Goal: Communication & Community: Answer question/provide support

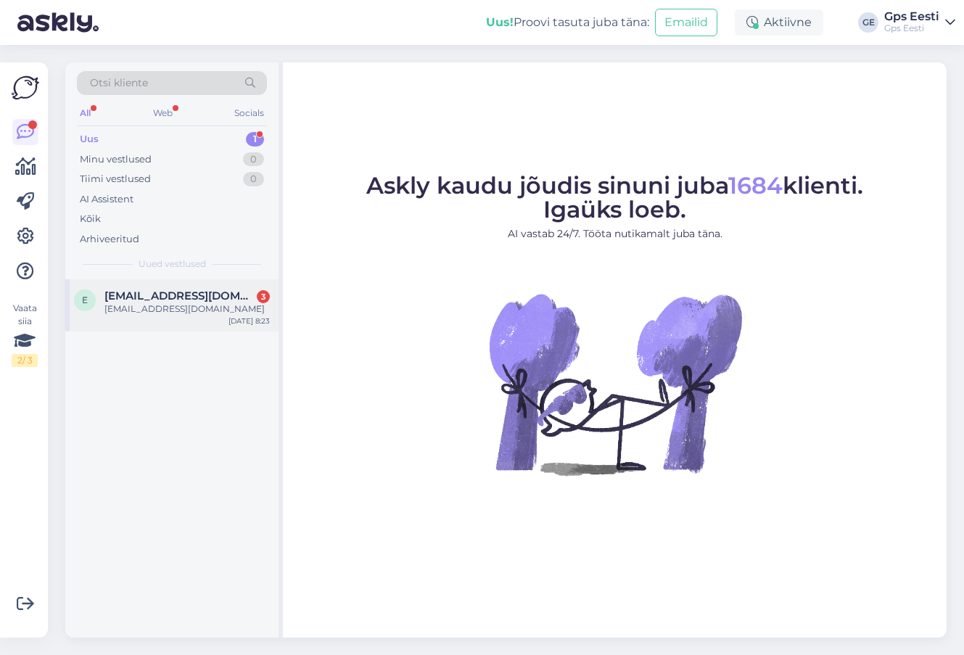
click at [186, 311] on div "Elarisoots@gmail.com" at bounding box center [187, 309] width 165 height 13
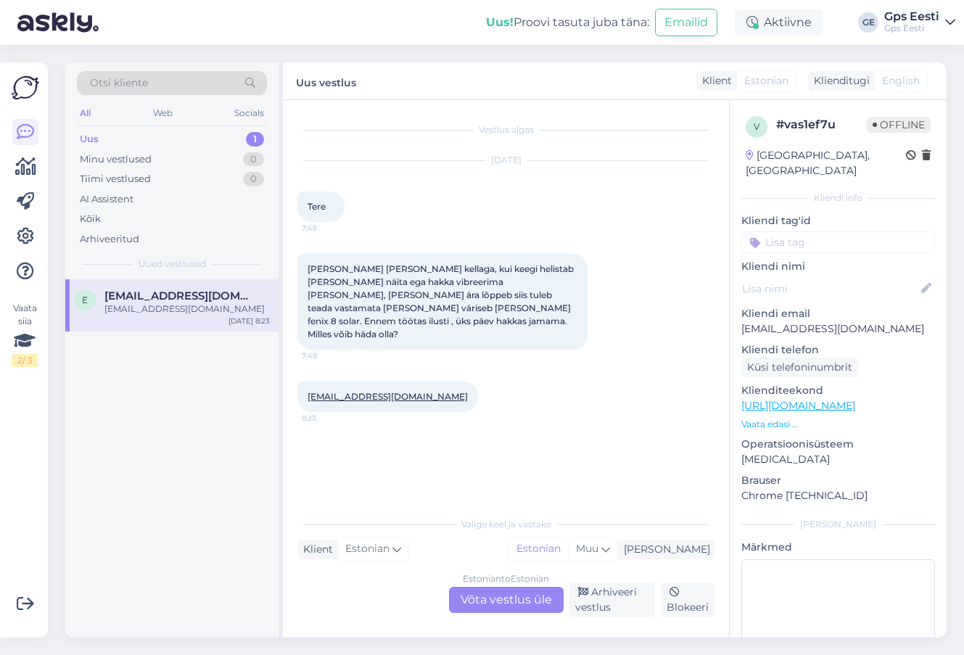
click at [504, 597] on div "Estonian to Estonian Võta vestlus üle" at bounding box center [506, 600] width 115 height 26
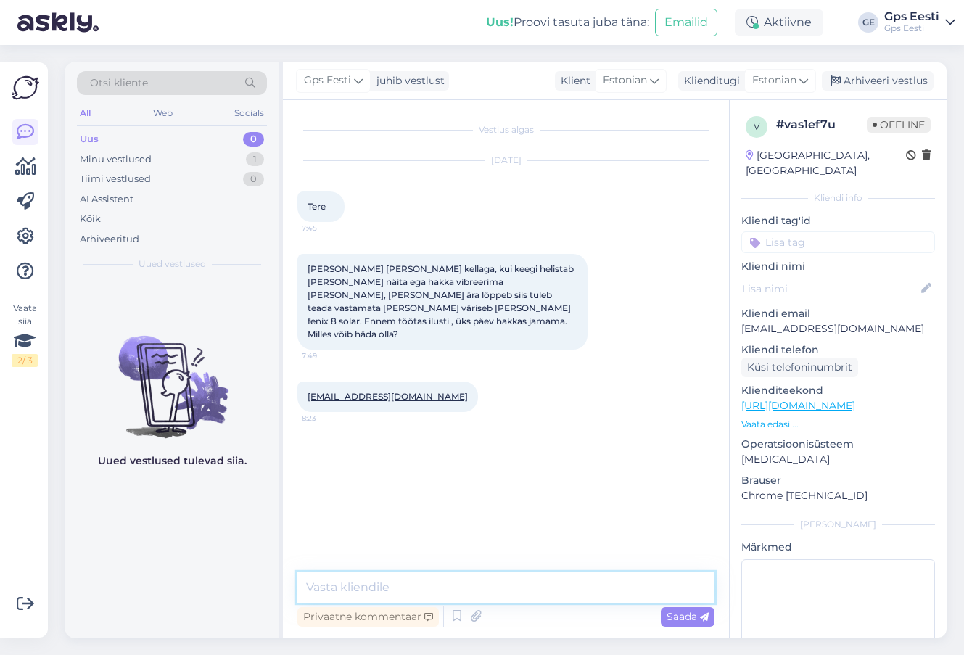
click at [372, 584] on textarea at bounding box center [506, 588] width 417 height 30
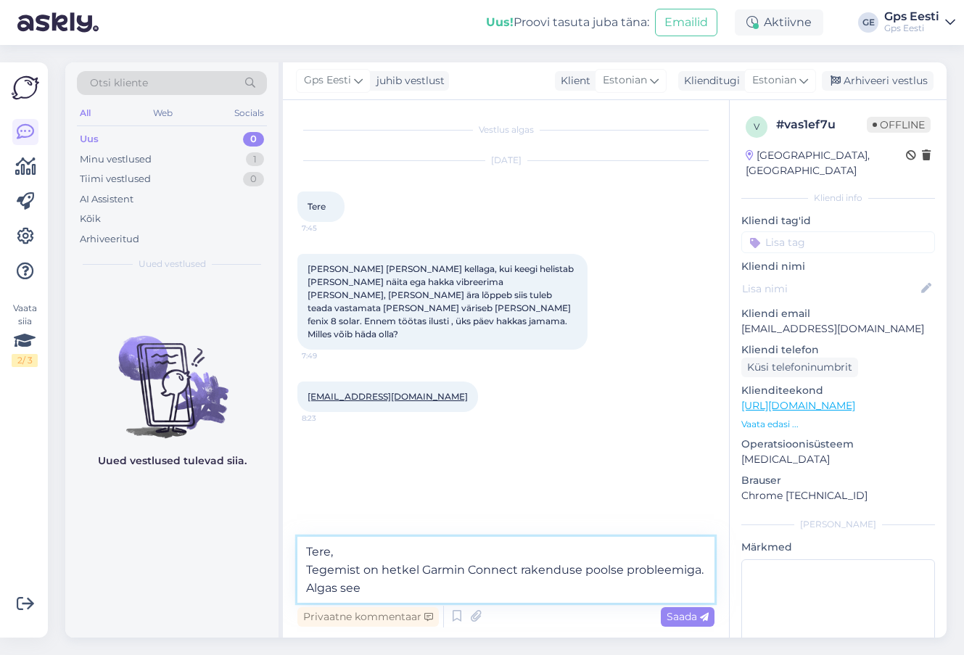
click at [409, 594] on textarea "Tere, Tegemist on hetkel Garmin Connect rakenduse poolse probleemiga. Algas see" at bounding box center [506, 570] width 417 height 66
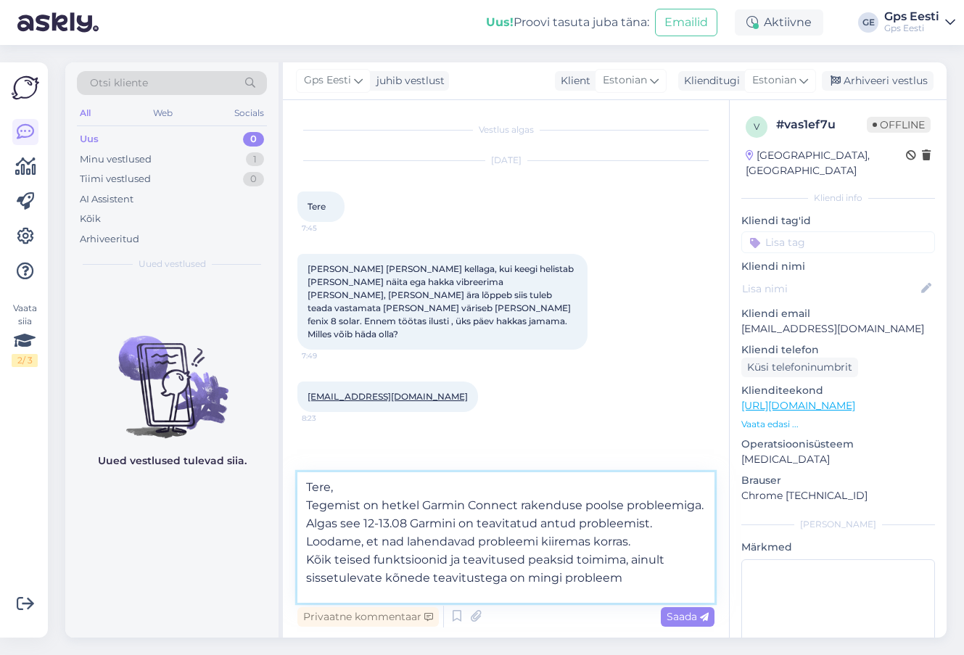
type textarea "Tere, Tegemist on hetkel Garmin Connect rakenduse poolse probleemiga. Algas see…"
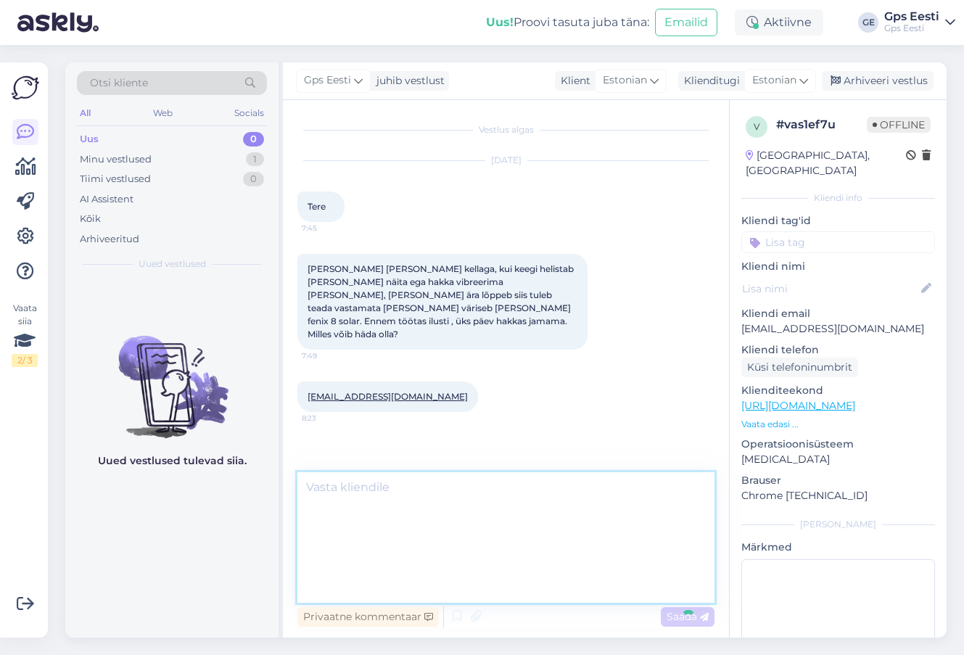
scroll to position [27, 0]
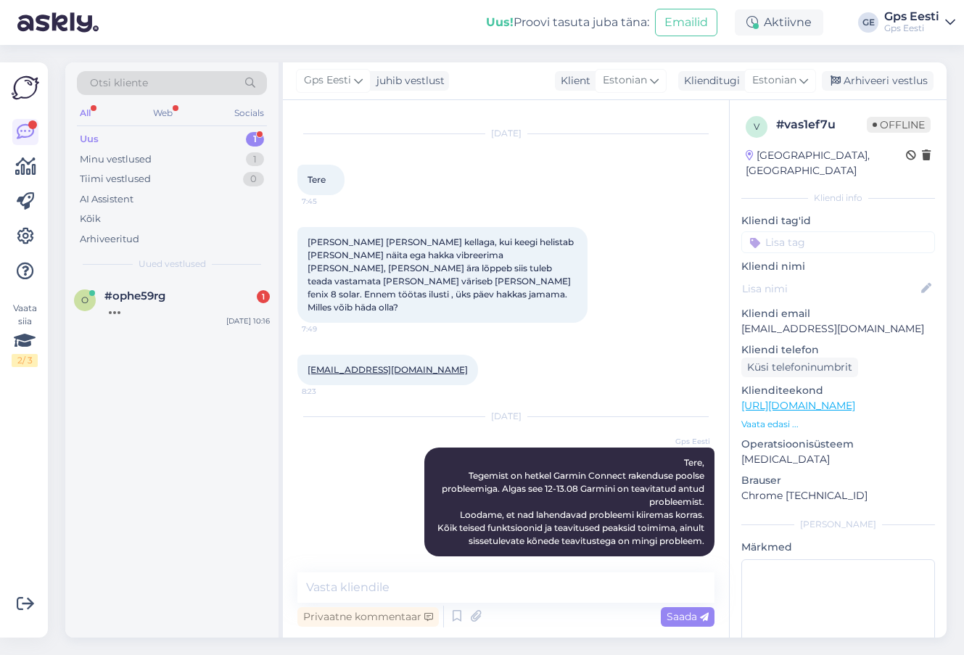
drag, startPoint x: 157, startPoint y: 308, endPoint x: 172, endPoint y: 356, distance: 50.3
click at [157, 308] on div at bounding box center [187, 309] width 165 height 13
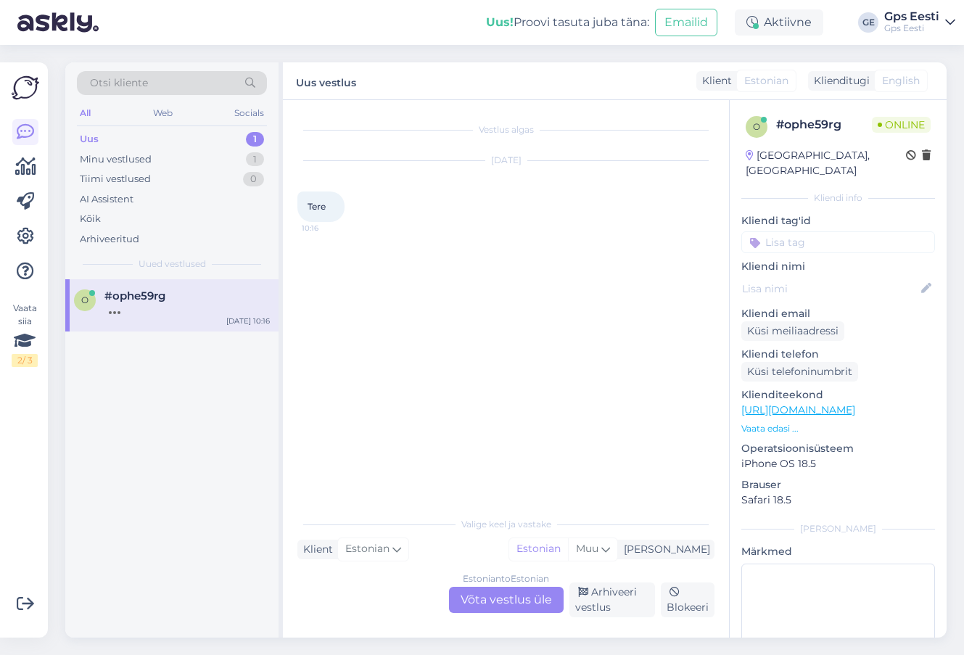
click at [485, 589] on div "Estonian to Estonian Võta vestlus üle" at bounding box center [506, 600] width 115 height 26
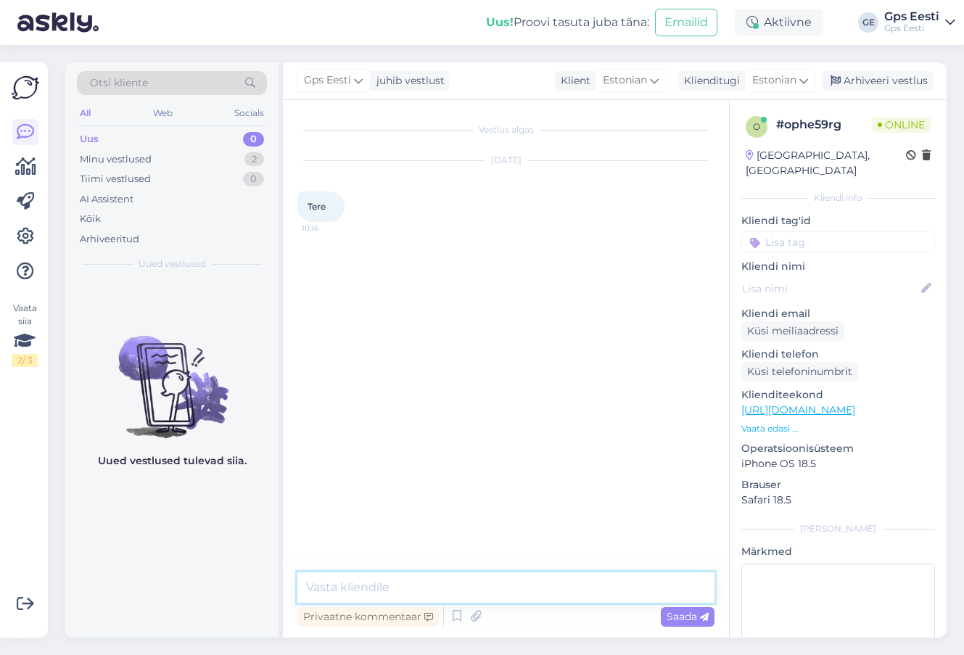
click at [446, 595] on textarea at bounding box center [506, 588] width 417 height 30
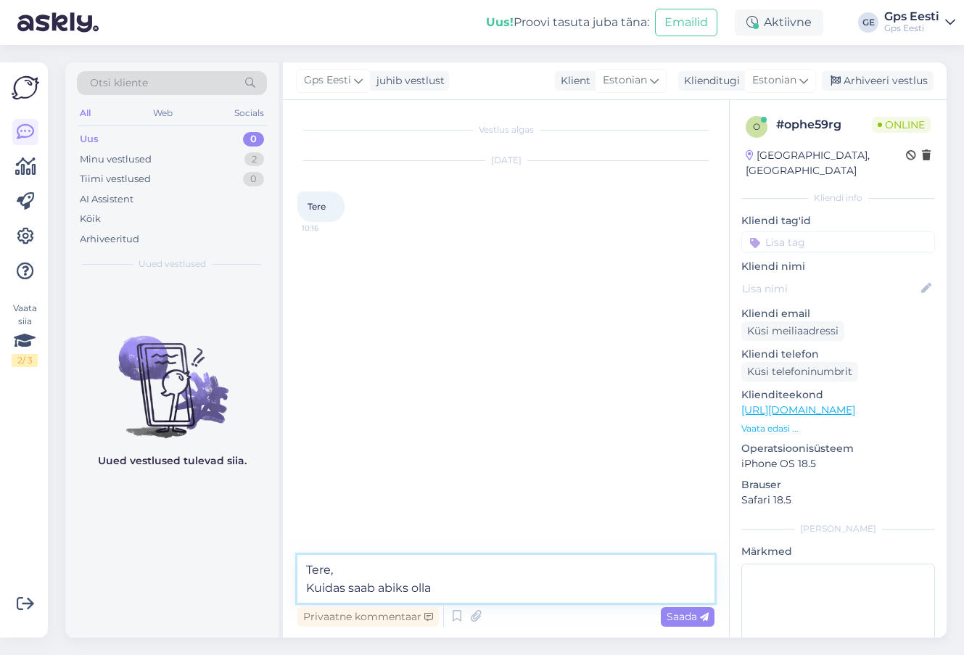
type textarea "Tere, Kuidas saab abiks olla?"
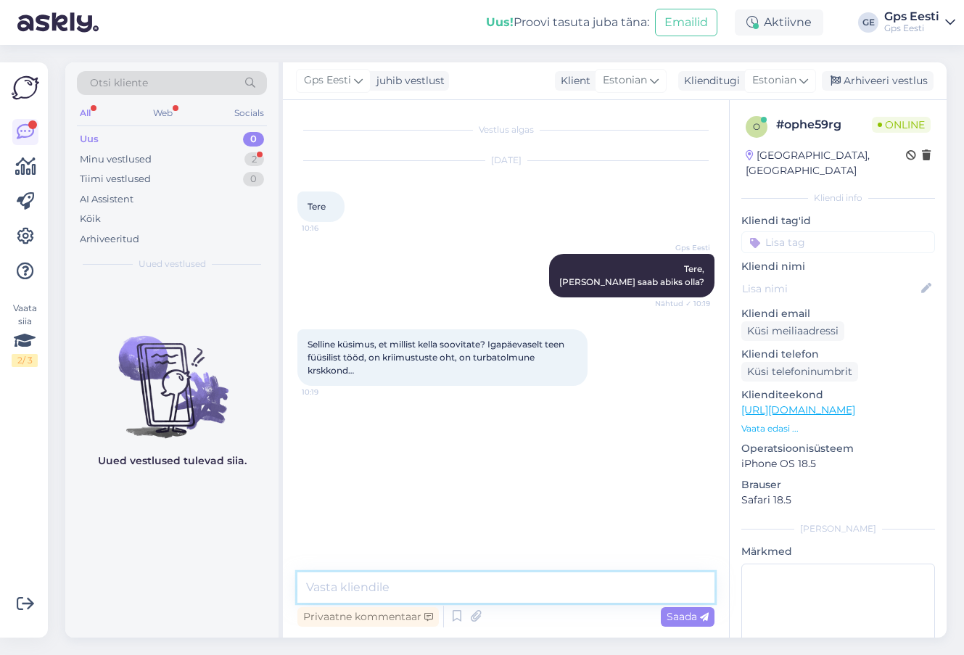
click at [407, 596] on textarea at bounding box center [506, 588] width 417 height 30
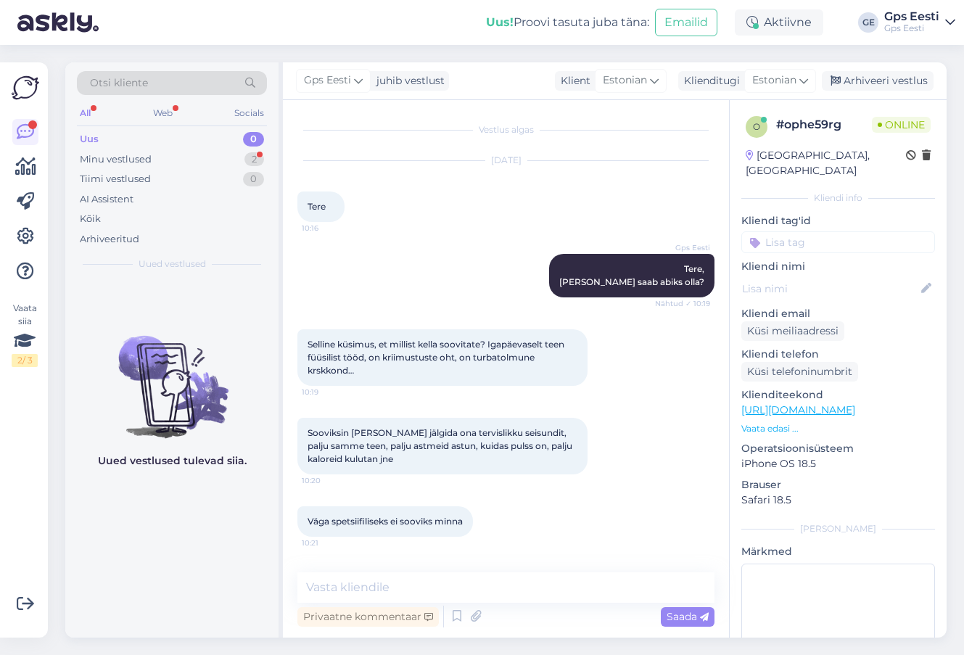
click at [125, 549] on div "Uued vestlused tulevad siia." at bounding box center [171, 458] width 213 height 358
click at [374, 586] on textarea at bounding box center [506, 588] width 417 height 30
click at [815, 403] on link "https://www.gpseesti.ee/?utm_source=google&utm_medium=cpc&utm_campaign=search_g…" at bounding box center [799, 409] width 114 height 13
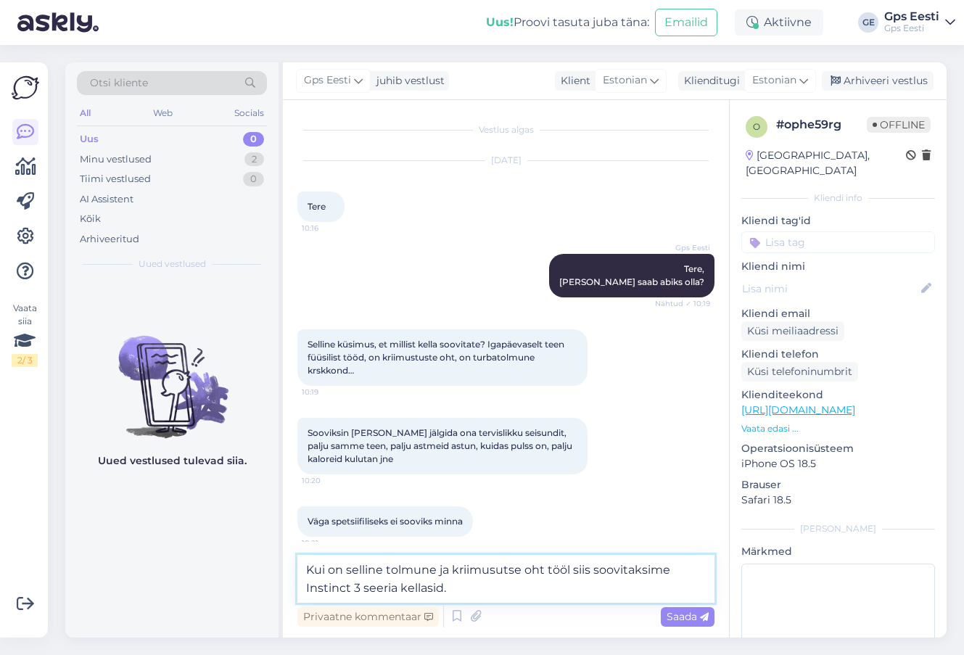
click at [483, 589] on textarea "Kui on selline tolmune ja kriimusutse oht tööl siis soovitaksime Instinct 3 see…" at bounding box center [506, 579] width 417 height 48
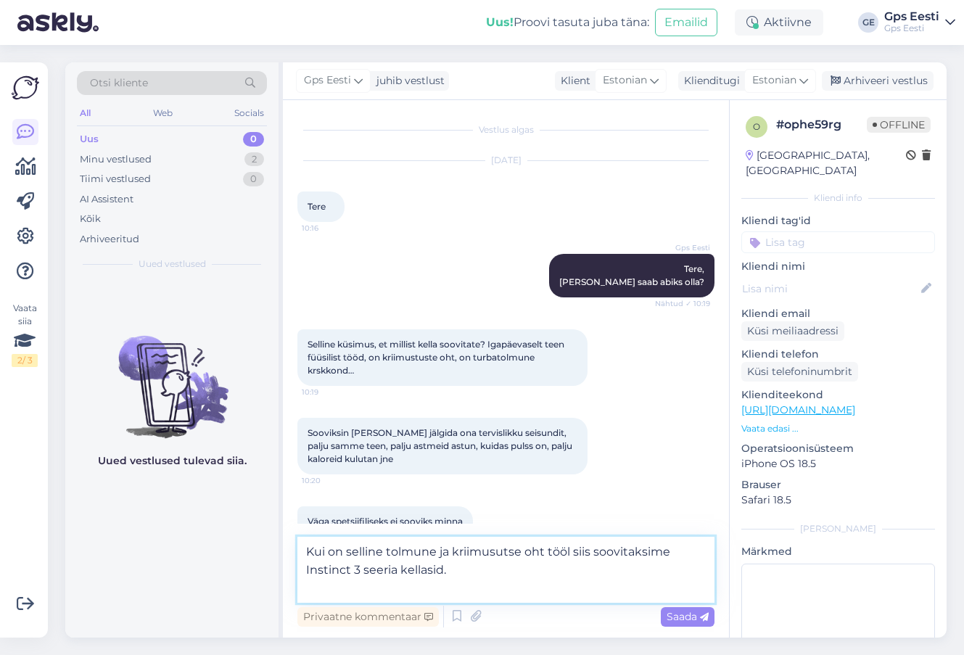
paste textarea "https://www.gpseesti.ee/kasigps-metsa-merele/seiklus#list=default,12,686-685-68…"
type textarea "Kui on selline tolmune ja kriimusutse oht tööl siis soovitaksime Instinct 3 see…"
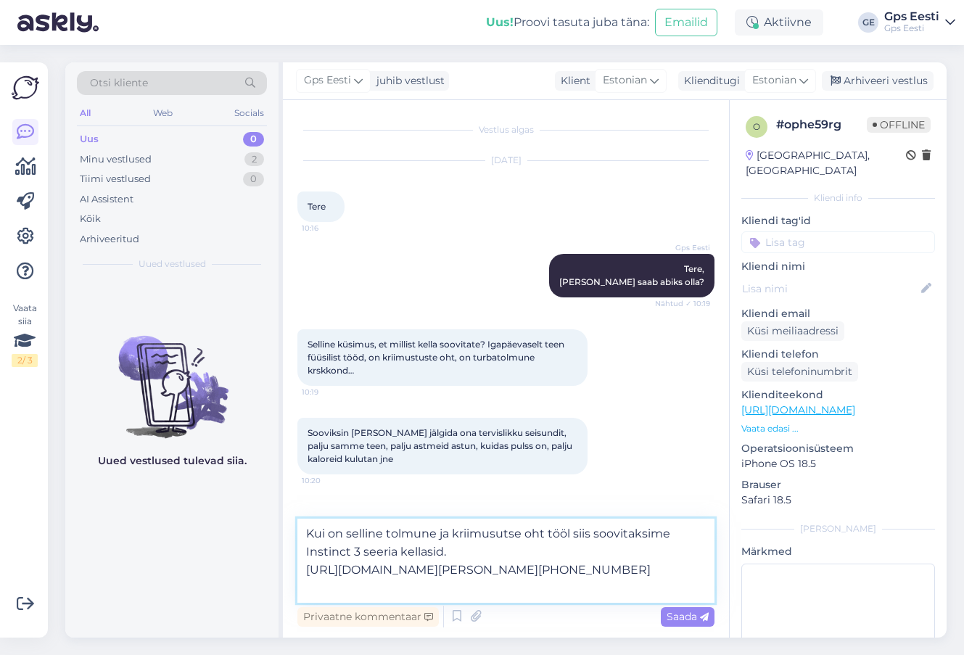
click at [484, 556] on textarea "Kui on selline tolmune ja kriimusutse oht tööl siis soovitaksime Instinct 3 see…" at bounding box center [506, 561] width 417 height 84
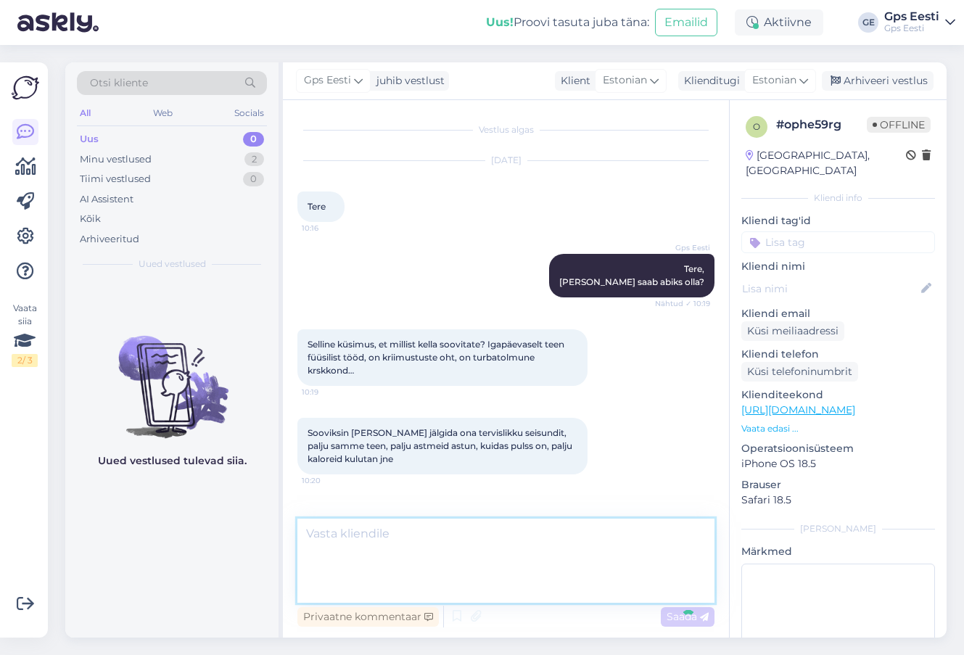
scroll to position [95, 0]
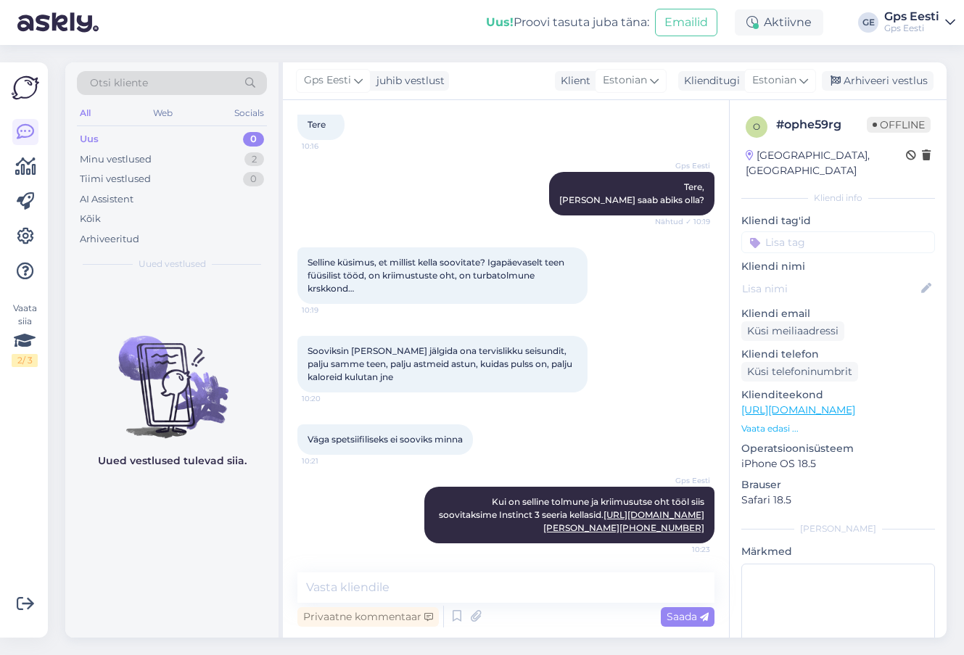
click at [140, 578] on div "Uued vestlused tulevad siia." at bounding box center [171, 458] width 213 height 358
click at [90, 150] on div "Minu vestlused 2" at bounding box center [172, 159] width 190 height 20
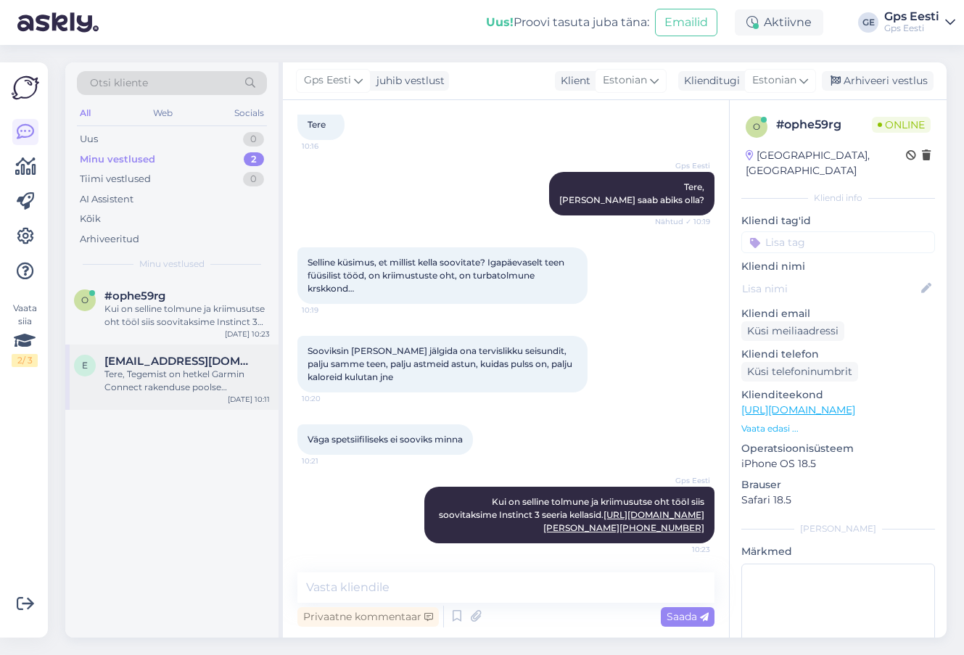
click at [152, 388] on div "Tere, Tegemist on hetkel Garmin Connect rakenduse poolse probleemiga. Algas see…" at bounding box center [187, 381] width 165 height 26
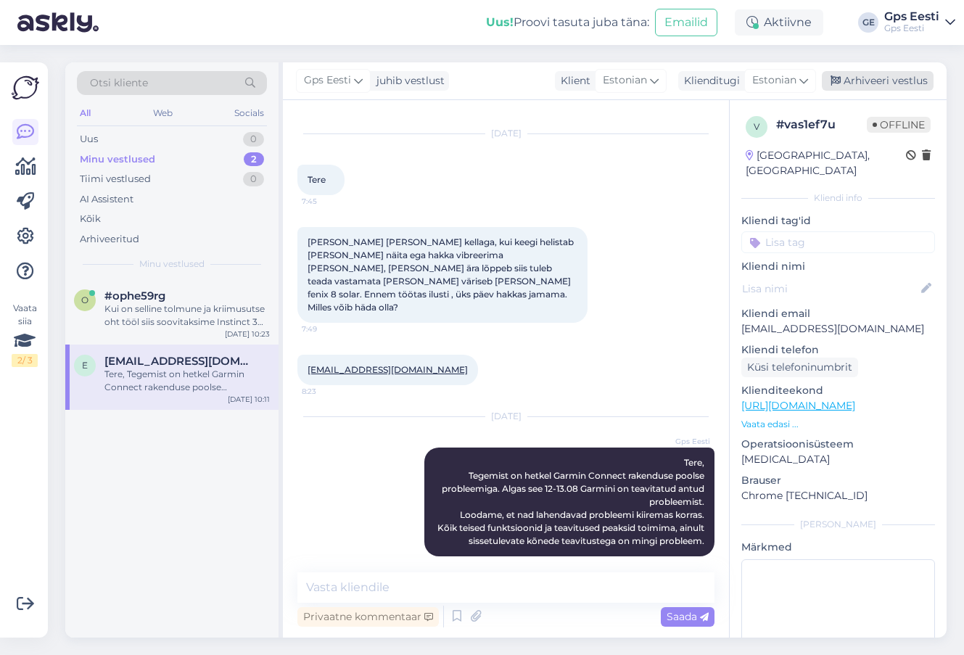
click at [887, 86] on div "Arhiveeri vestlus" at bounding box center [878, 81] width 112 height 20
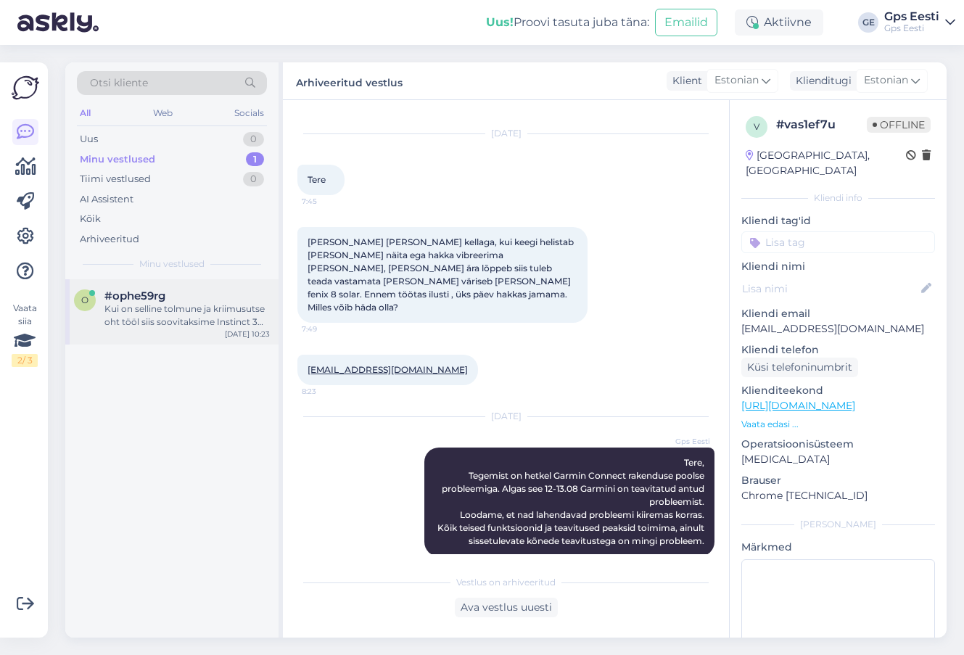
click at [115, 311] on div "Kui on selline tolmune ja kriimusutse oht tööl siis soovitaksime Instinct 3 see…" at bounding box center [187, 316] width 165 height 26
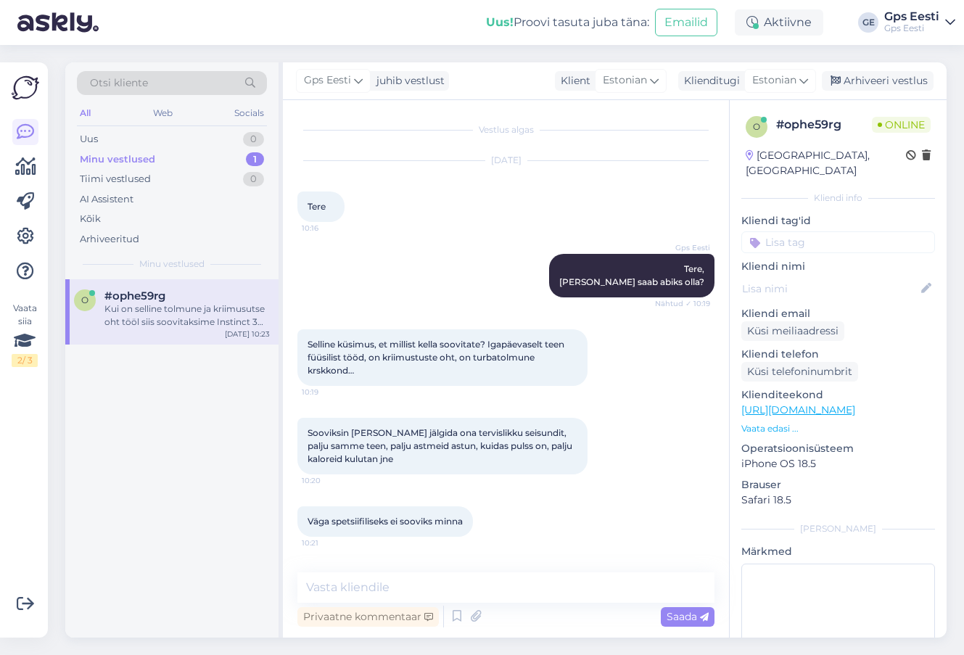
scroll to position [95, 0]
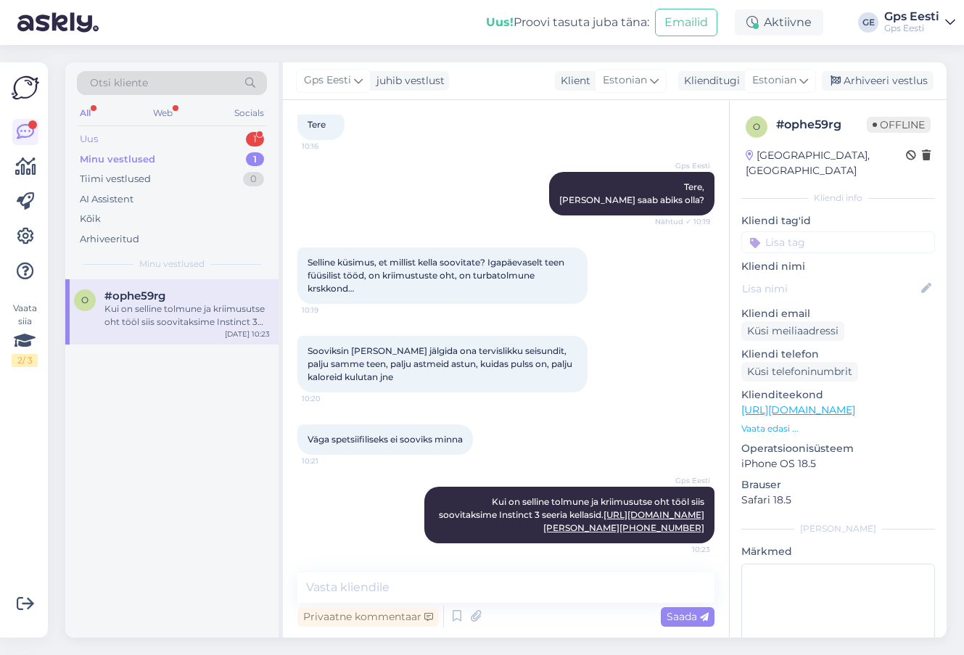
click at [155, 140] on div "Uus 1" at bounding box center [172, 139] width 190 height 20
click at [162, 314] on div "Tere, Kas mõnel Garmini kellal eSIM vimalus ka on?" at bounding box center [187, 316] width 165 height 26
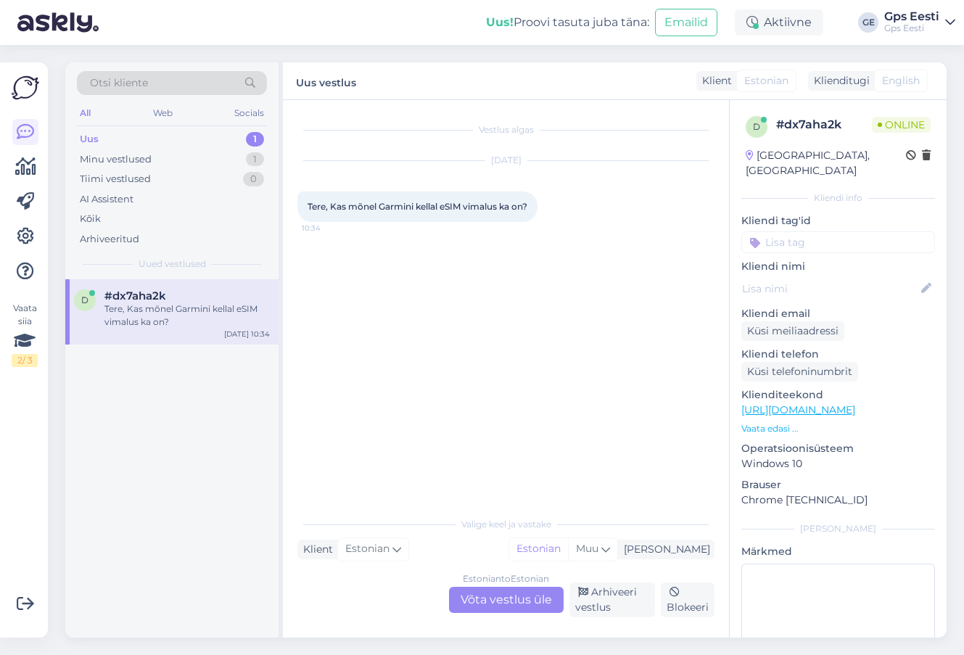
click at [499, 601] on div "Estonian to Estonian Võta vestlus üle" at bounding box center [506, 600] width 115 height 26
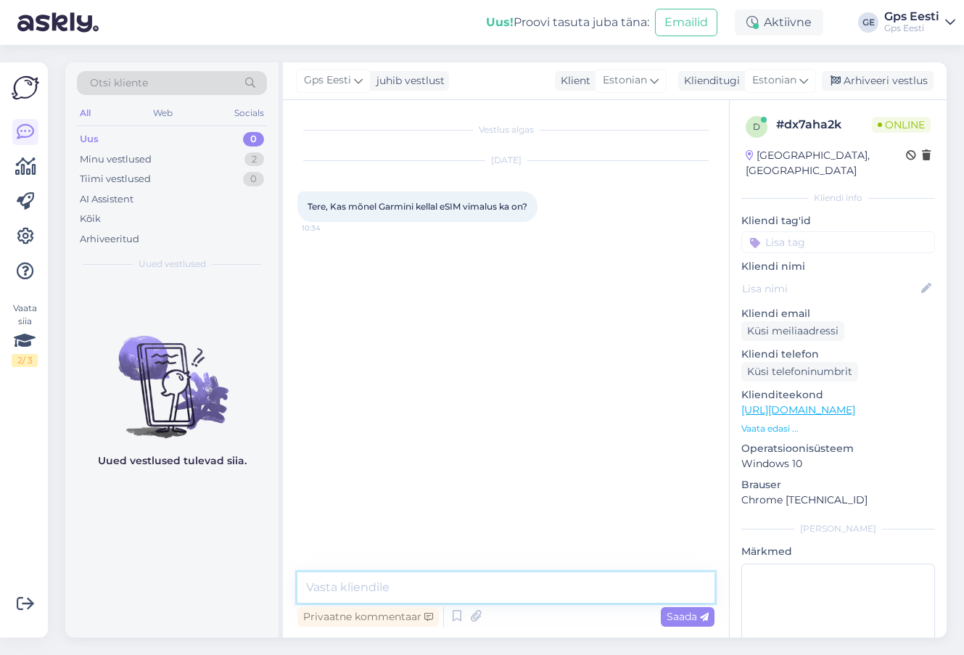
click at [435, 581] on textarea at bounding box center [506, 588] width 417 height 30
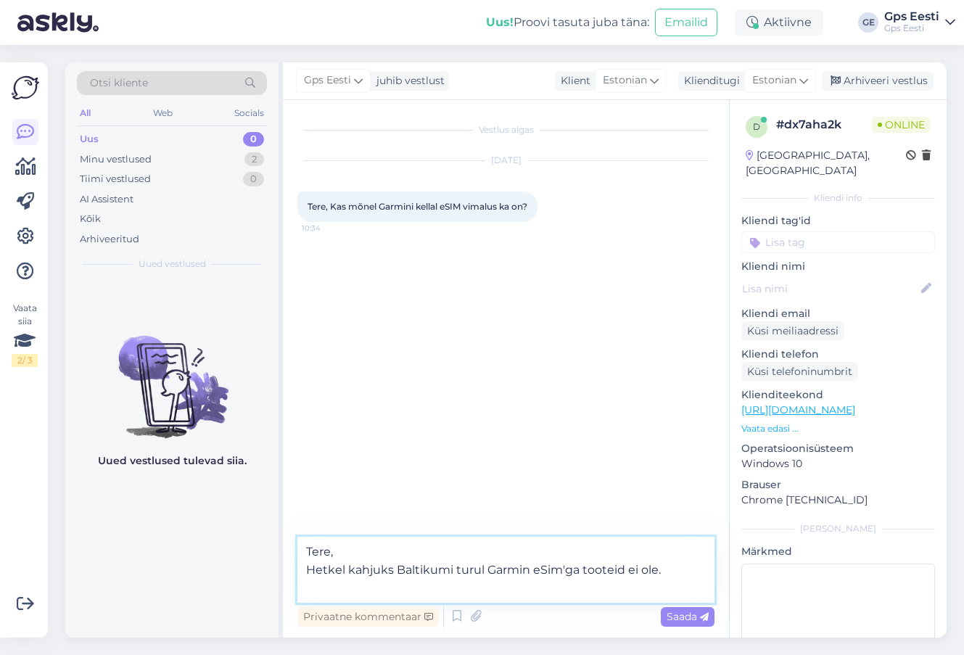
type textarea "Tere, Hetkel kahjuks Baltikumi turul Garmin eSim'ga tooteid ei ole."
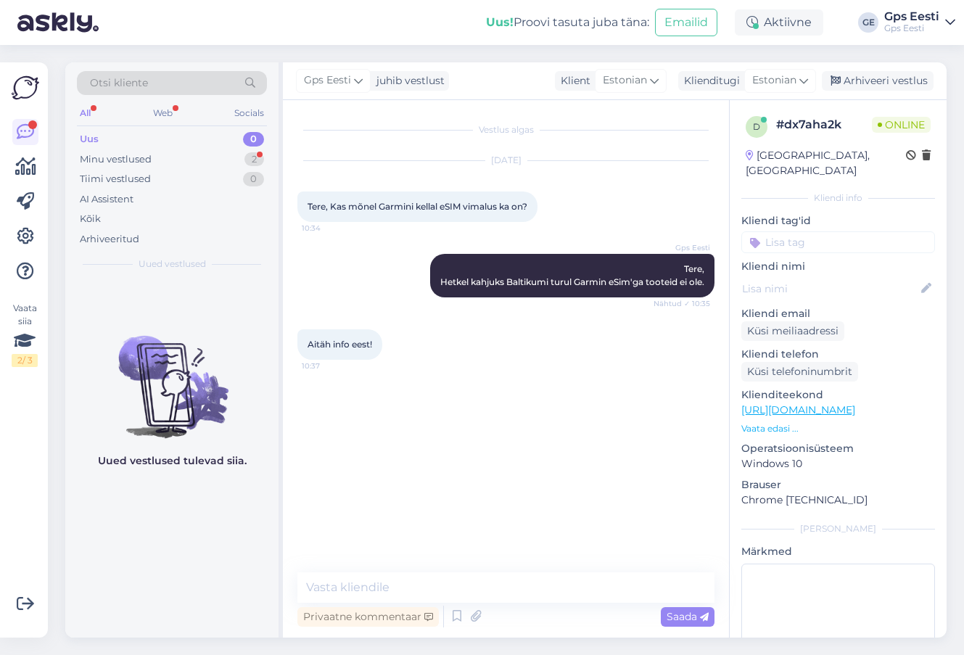
drag, startPoint x: 464, startPoint y: 532, endPoint x: 430, endPoint y: 599, distance: 75.9
click at [464, 533] on div "Vestlus algas Aug 18 2025 Tere, Kas mõnel Garmini kellal eSIM vimalus ka on? 10…" at bounding box center [513, 337] width 430 height 445
click at [429, 590] on textarea at bounding box center [506, 588] width 417 height 30
type textarea "Kaunist päeva jätku teile!"
drag, startPoint x: 917, startPoint y: 76, endPoint x: 726, endPoint y: 9, distance: 202.4
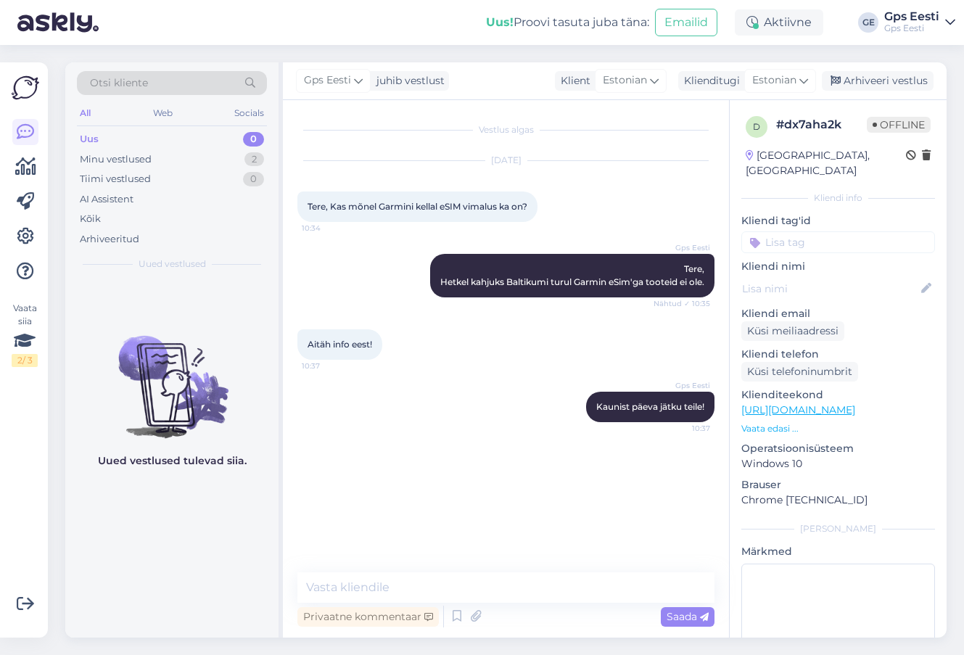
click at [917, 76] on div "Arhiveeri vestlus" at bounding box center [878, 81] width 112 height 20
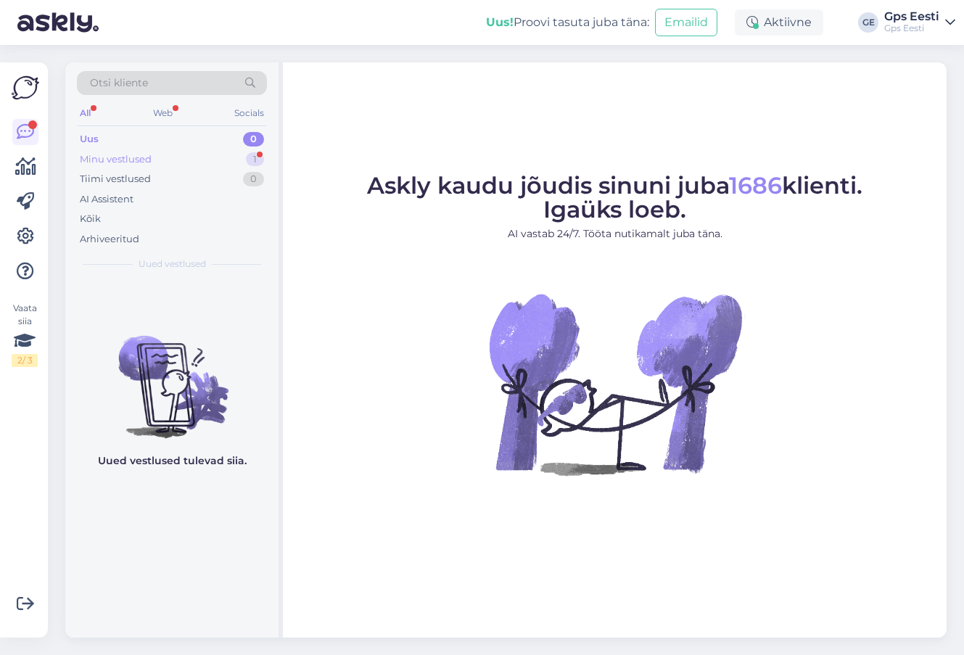
click at [144, 154] on div "Minu vestlused" at bounding box center [116, 159] width 72 height 15
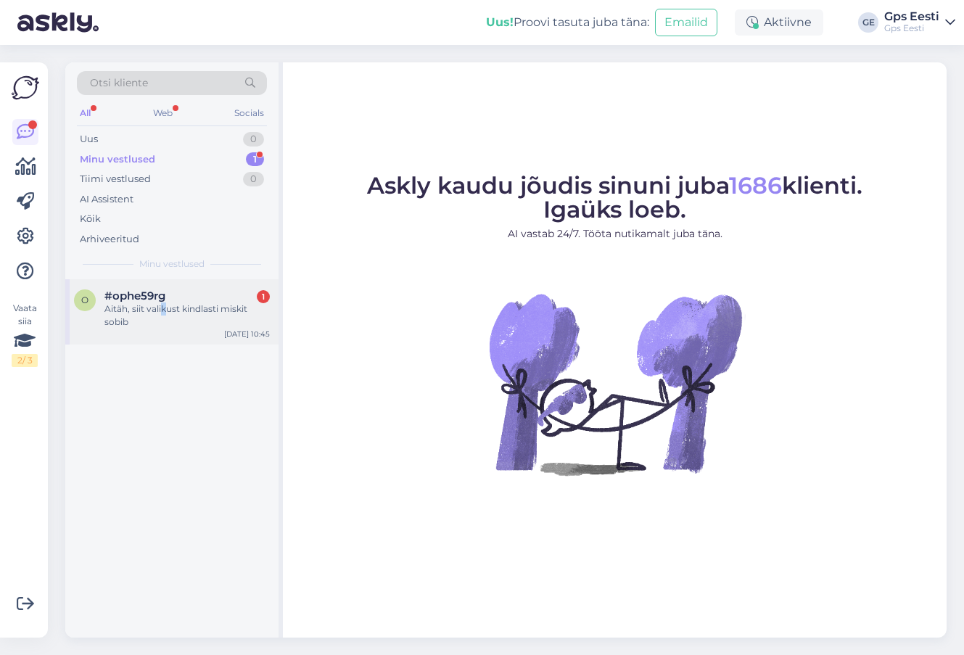
click at [163, 310] on div "Aitäh, siit valikust kindlasti miskit sobib" at bounding box center [187, 316] width 165 height 26
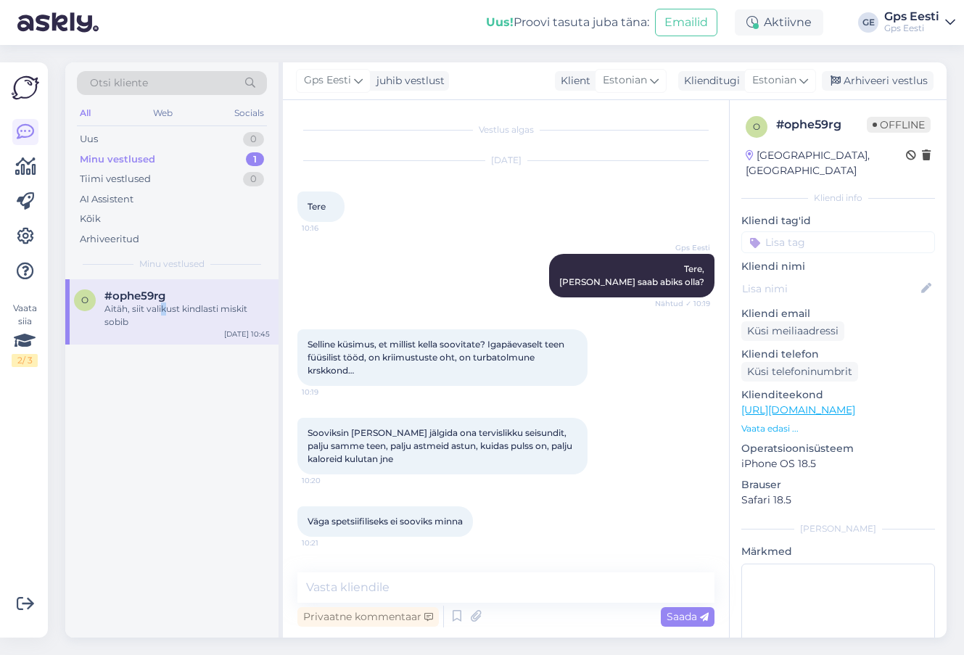
scroll to position [157, 0]
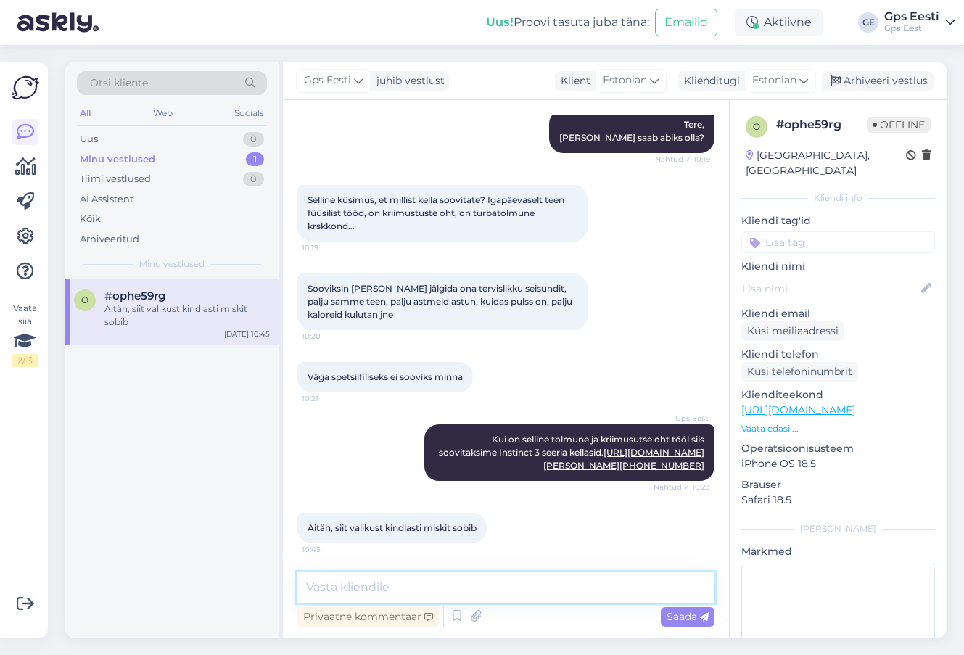
click at [437, 579] on textarea at bounding box center [506, 588] width 417 height 30
drag, startPoint x: 505, startPoint y: 574, endPoint x: 504, endPoint y: 584, distance: 10.3
click at [505, 575] on textarea at bounding box center [506, 588] width 417 height 30
click at [500, 594] on textarea at bounding box center [506, 588] width 417 height 30
click at [500, 594] on textarea "Võimalusel soovitame esinduses tläbi tulla" at bounding box center [506, 588] width 417 height 30
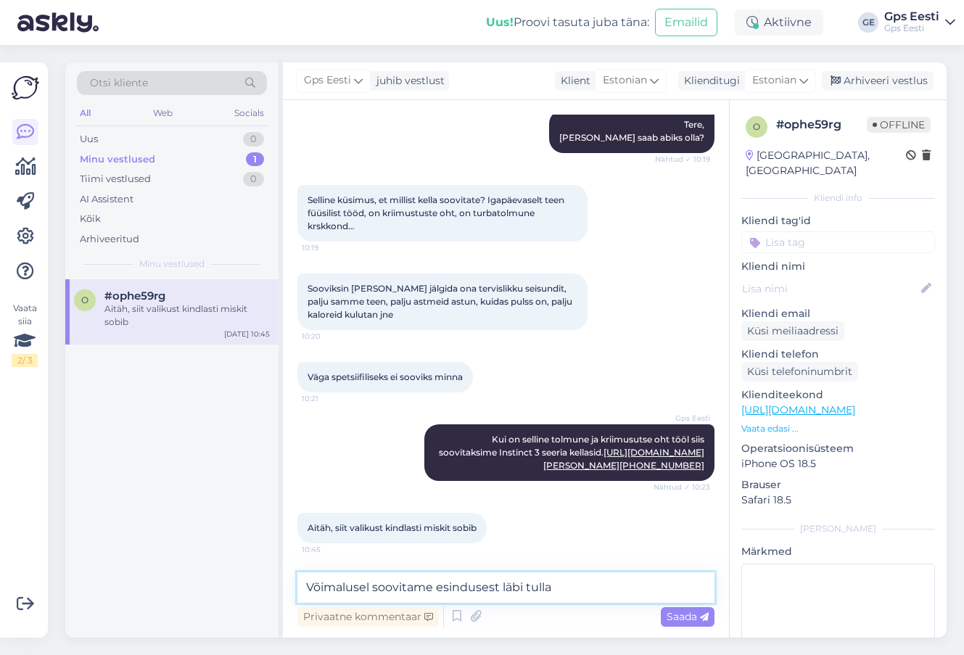
click at [610, 585] on textarea "Võimalusel soovitame esindusest läbi tulla" at bounding box center [506, 588] width 417 height 30
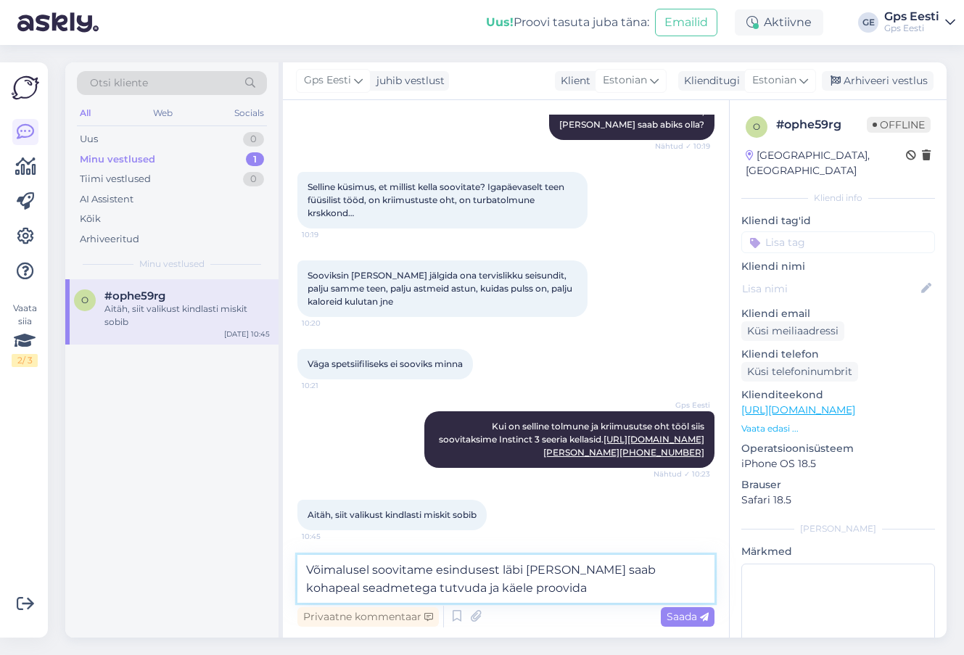
type textarea "Võimalusel soovitame esindusest läbi tulla ja saab kohapeal seadmetega tutvuda …"
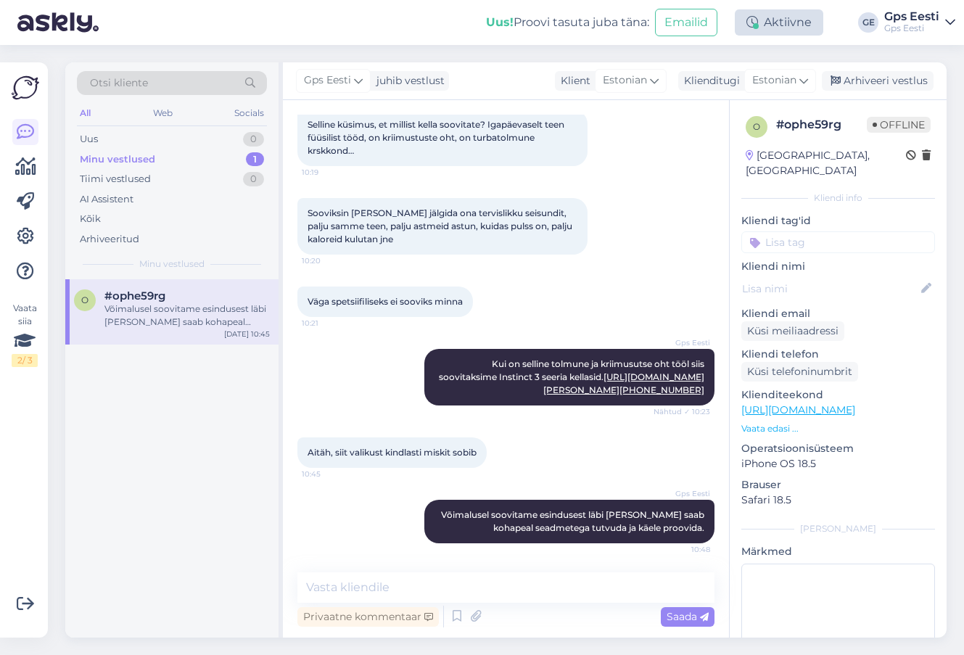
drag, startPoint x: 875, startPoint y: 81, endPoint x: 736, endPoint y: 30, distance: 148.3
click at [875, 81] on div "Arhiveeri vestlus" at bounding box center [878, 81] width 112 height 20
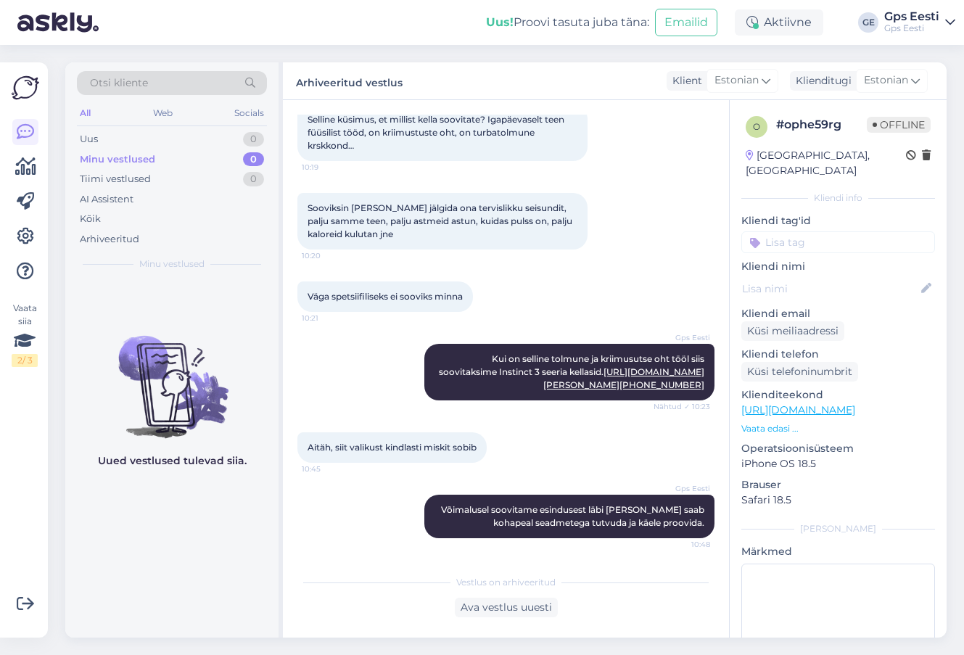
scroll to position [238, 0]
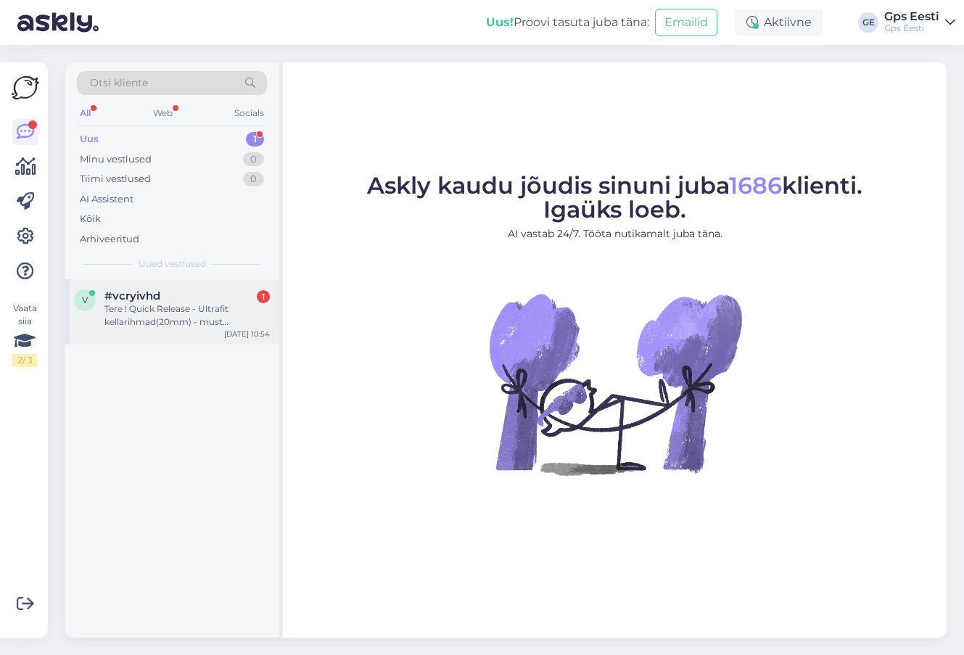
click at [194, 312] on div "Tere ! Quick Release - Ultrafit kellarihmad(20mm) - must [PERSON_NAME] Tootekoo…" at bounding box center [187, 316] width 165 height 26
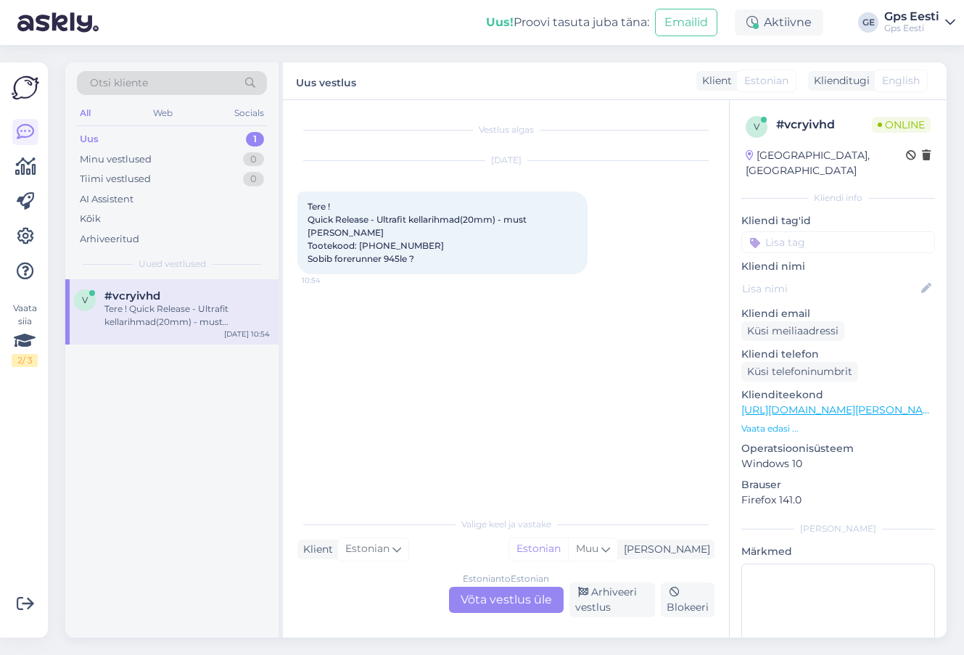
click at [504, 597] on div "Estonian to Estonian Võta vestlus üle" at bounding box center [506, 600] width 115 height 26
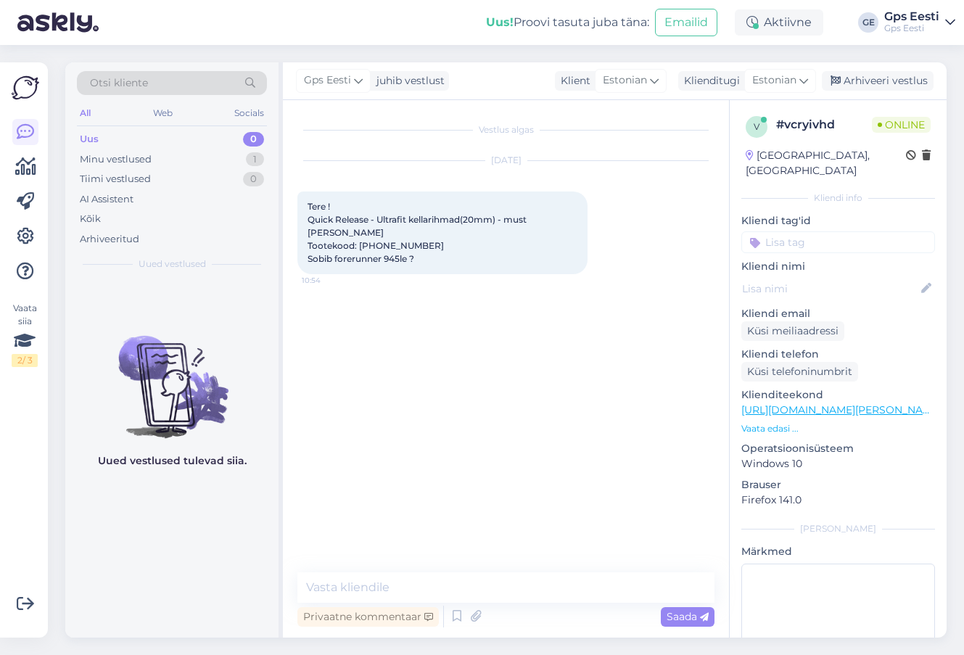
click at [822, 403] on link "[URL][DOMAIN_NAME][PERSON_NAME]" at bounding box center [842, 409] width 200 height 13
click at [348, 590] on textarea at bounding box center [506, 588] width 417 height 30
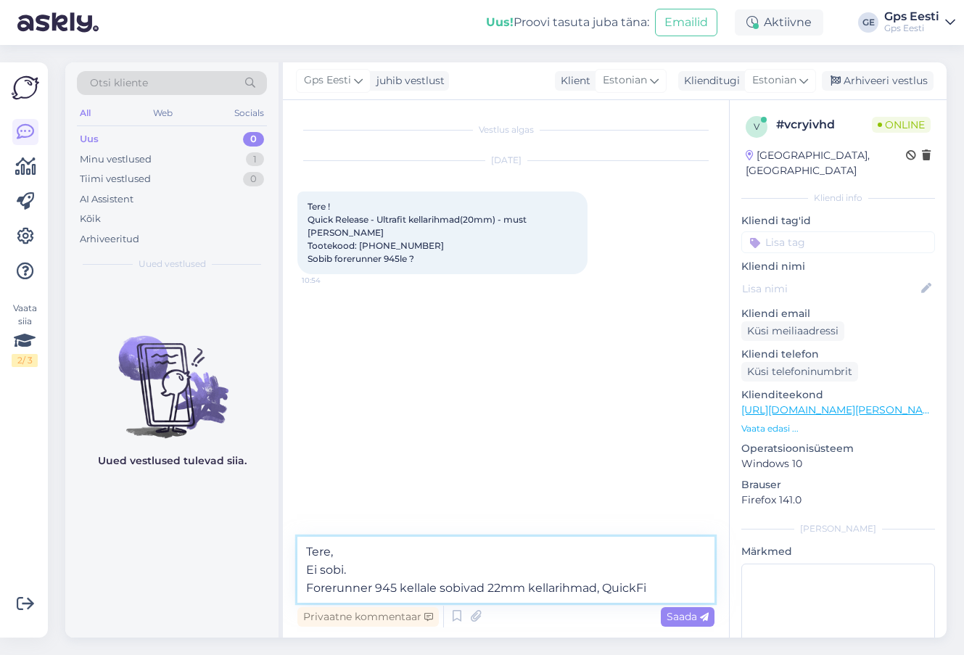
drag, startPoint x: 660, startPoint y: 584, endPoint x: 673, endPoint y: 582, distance: 14.0
click at [660, 584] on textarea "Tere, Ei sobi. Forerunner 945 kellale sobivad 22mm kellarihmad, QuickFi" at bounding box center [506, 570] width 417 height 66
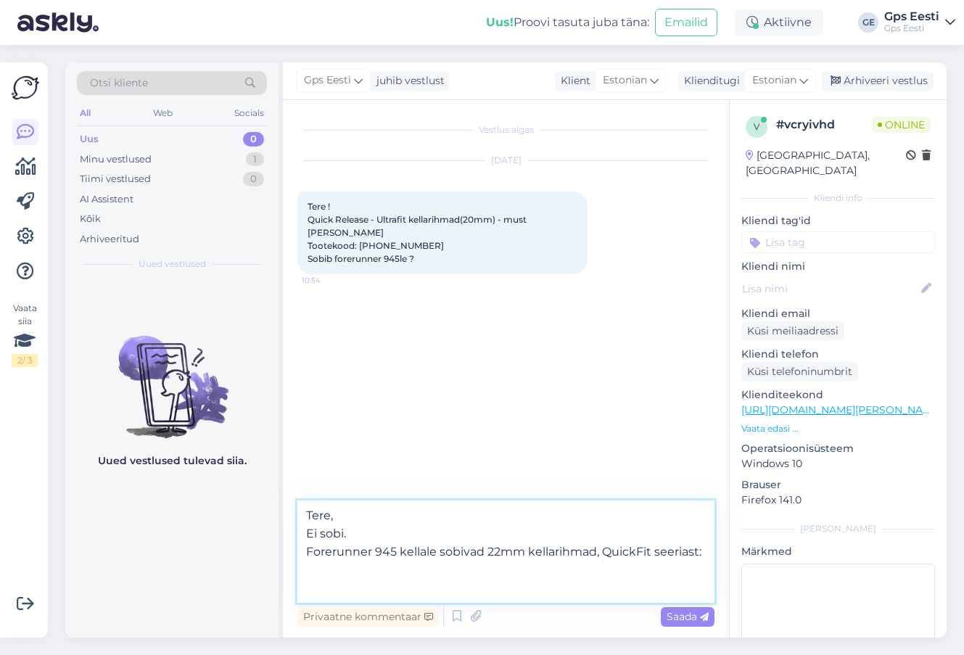
click at [398, 570] on textarea "Tere, Ei sobi. Forerunner 945 kellale sobivad 22mm kellarihmad, QuickFit seeria…" at bounding box center [506, 552] width 417 height 102
paste textarea "https://www.gpseesti.ee/spordiks/kellarihmad/quickfit-ultrafit-2-rihmad:quickfi…"
type textarea "Tere, Ei sobi. Forerunner 945 kellale sobivad 22mm kellarihmad, QuickFit seeria…"
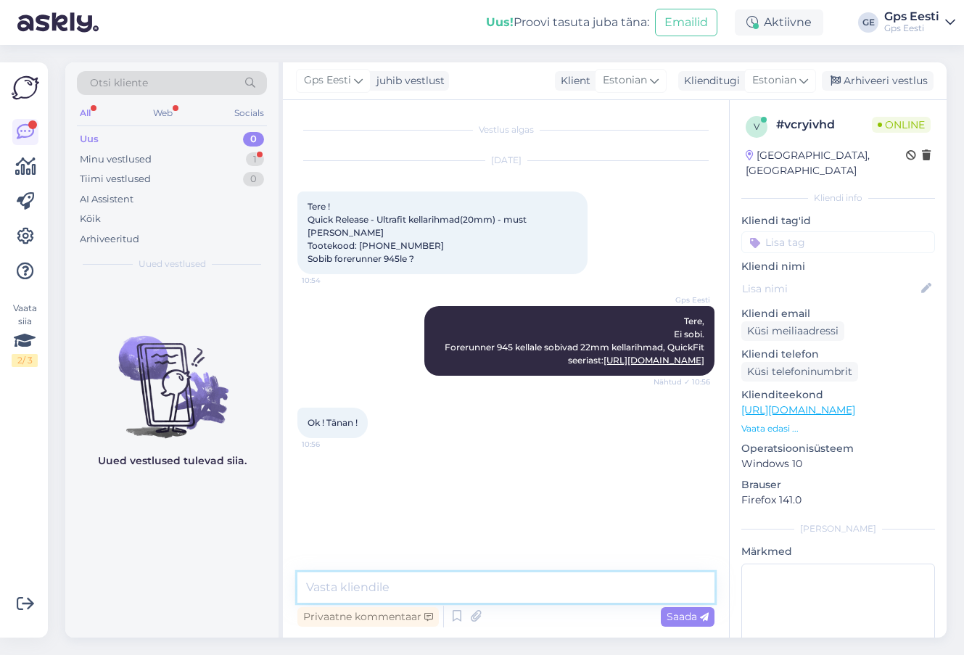
click at [390, 581] on textarea at bounding box center [506, 588] width 417 height 30
click at [411, 500] on div "Vestlus algas Aug 18 2025 Tere ! Quick Release - Ultrafit kellarihmad(20mm) - m…" at bounding box center [513, 337] width 430 height 445
click at [901, 72] on div "Arhiveeri vestlus" at bounding box center [878, 81] width 112 height 20
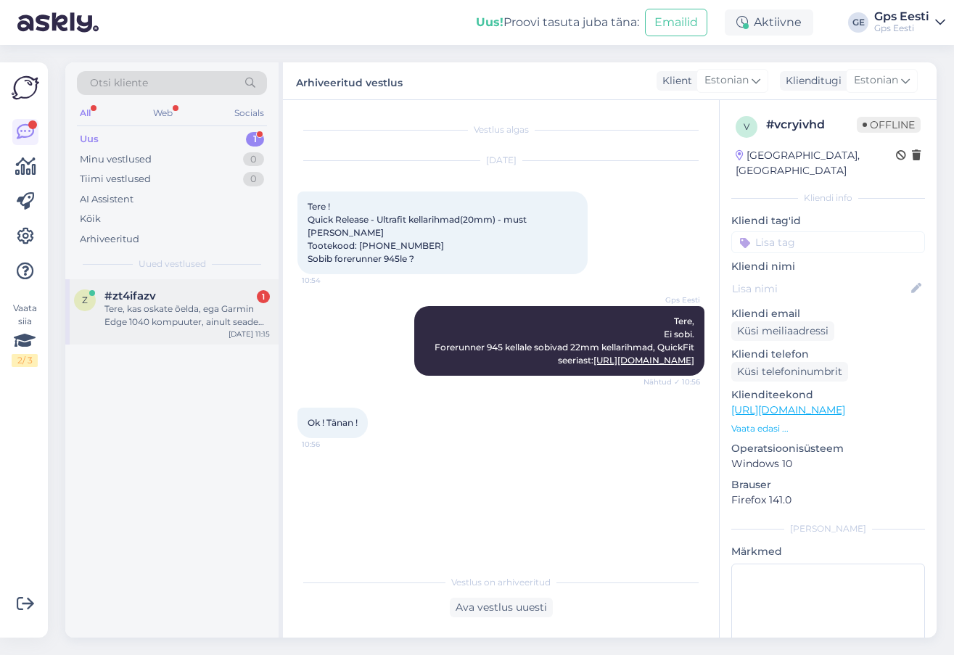
click at [150, 303] on div "Tere, kas oskate õelda, ega Garmin Edge 1040 kompuuter, ainult seade see nädal …" at bounding box center [187, 316] width 165 height 26
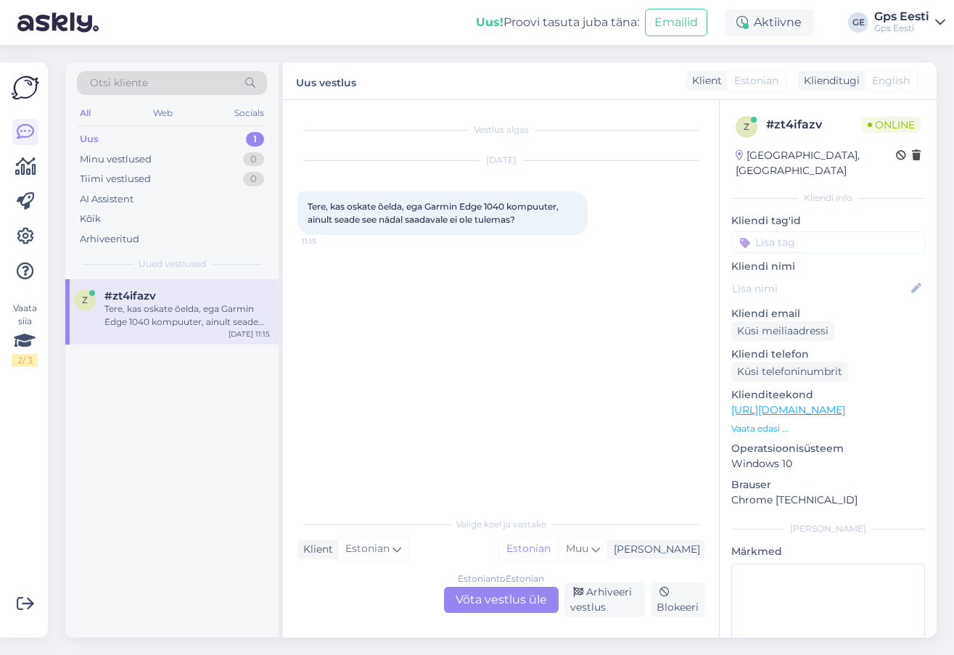
click at [481, 587] on div "Estonian to Estonian Võta vestlus üle" at bounding box center [501, 600] width 115 height 26
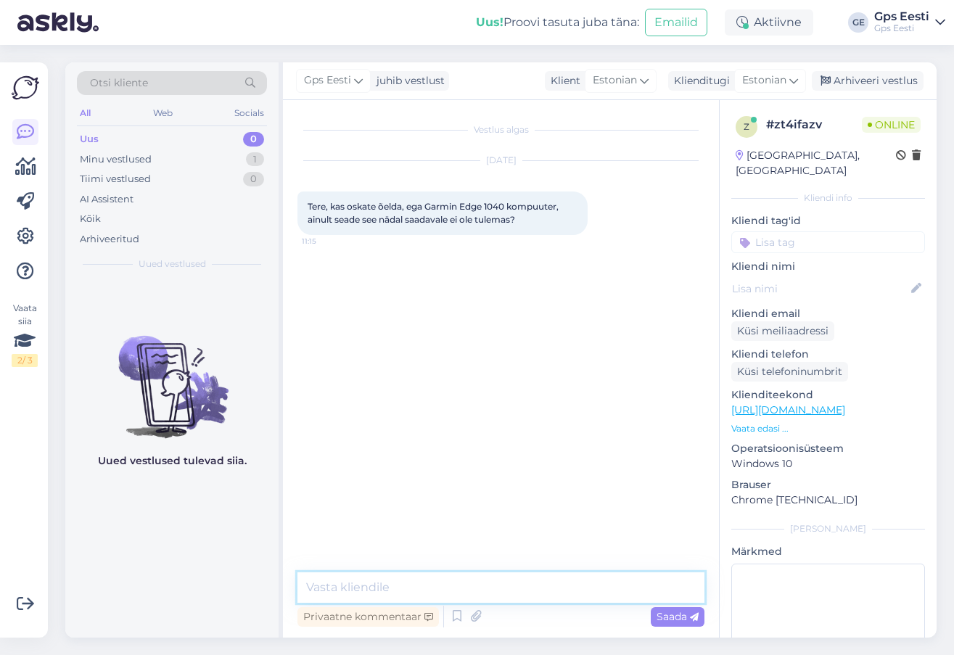
click at [464, 587] on textarea at bounding box center [501, 588] width 407 height 30
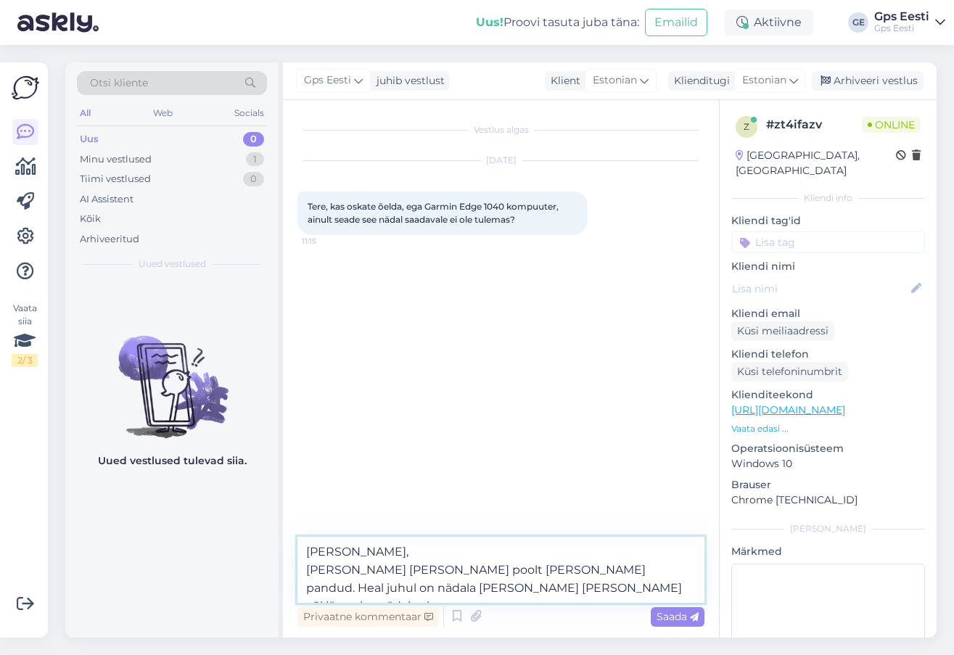
type textarea "Tere, Reedel sai Garmini poolt teele pandud. Heal juhul on nädala lõpp kohal võ…"
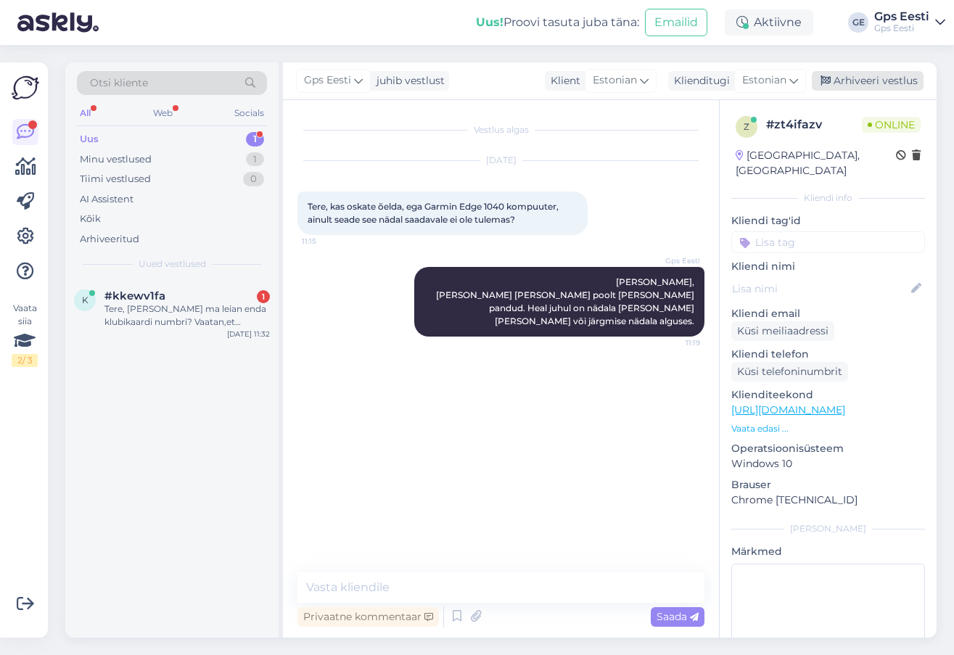
click at [880, 76] on div "Arhiveeri vestlus" at bounding box center [868, 81] width 112 height 20
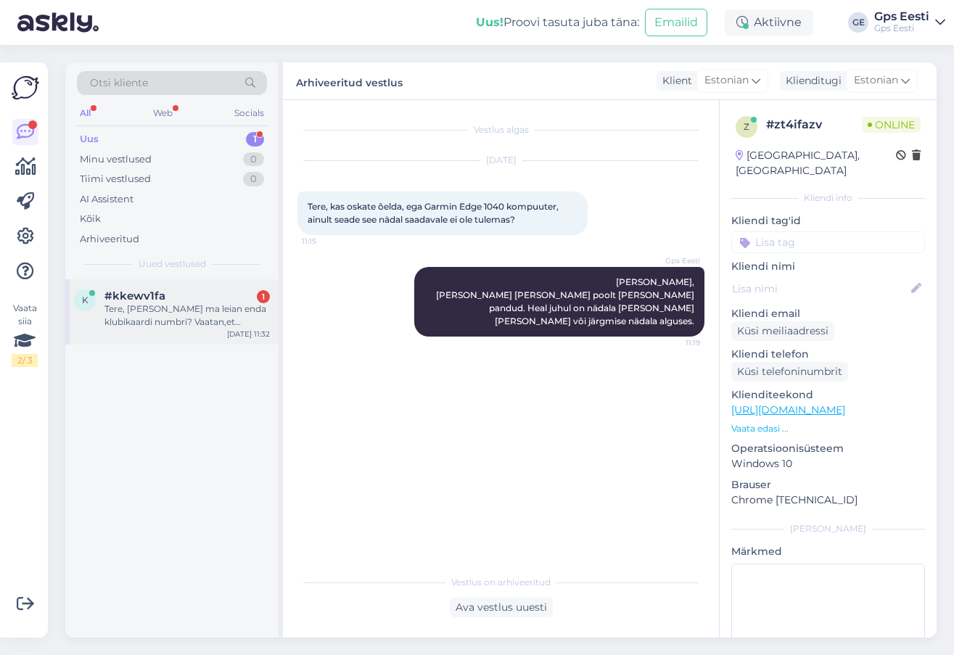
click at [165, 324] on div "Tere, kust ma leian enda klubikaardi numbri? Vaatan,et eelmise arve peal on lih…" at bounding box center [187, 316] width 165 height 26
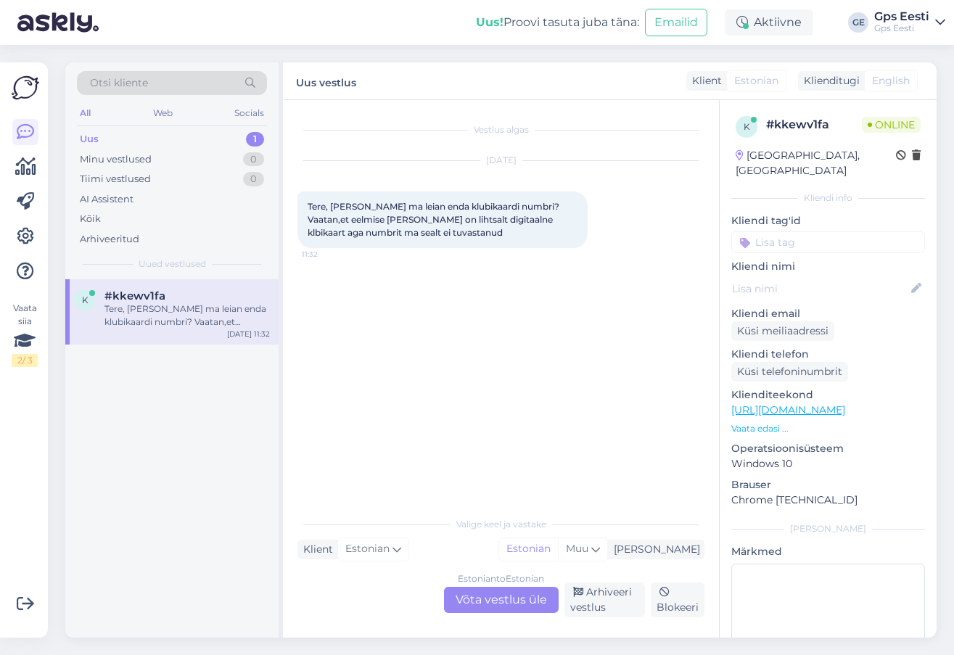
click at [488, 603] on div "Estonian to Estonian Võta vestlus üle" at bounding box center [501, 600] width 115 height 26
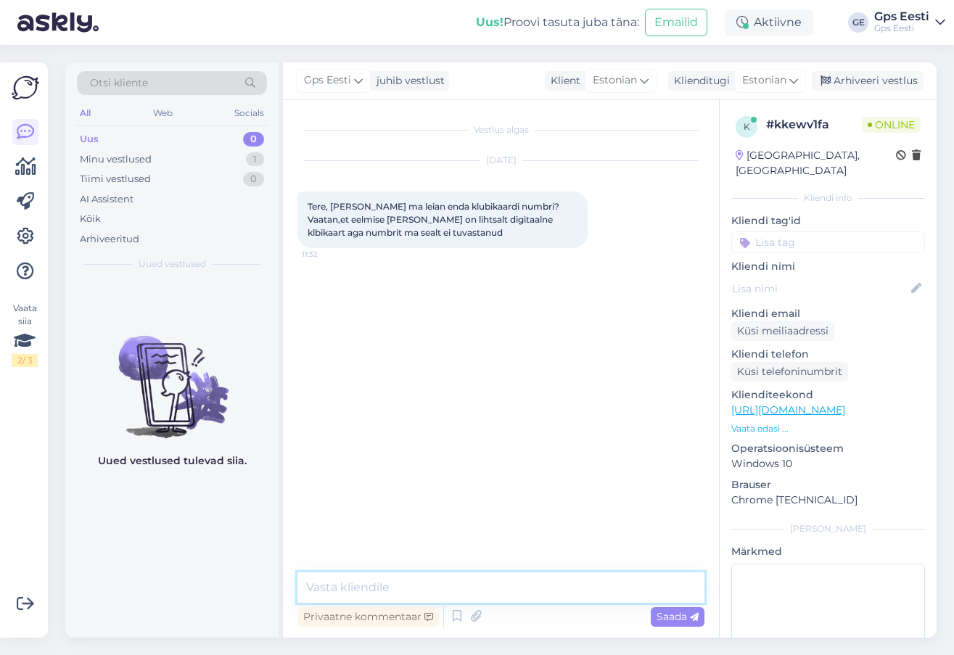
click at [418, 583] on textarea at bounding box center [501, 588] width 407 height 30
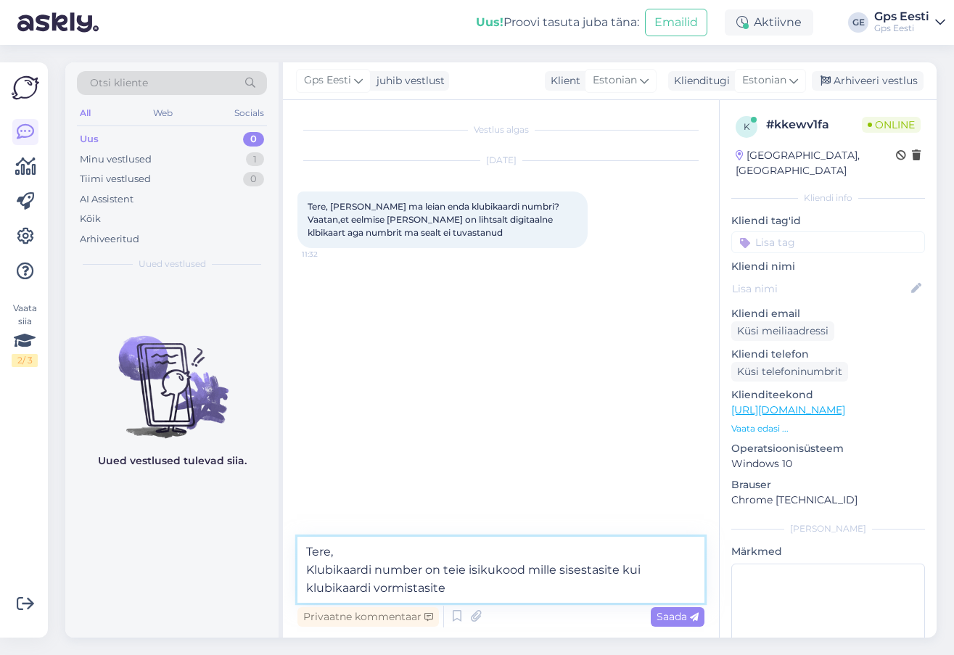
type textarea "Tere, Klubikaardi number on teie isikukood mille sisestasite kui klubikaardi vo…"
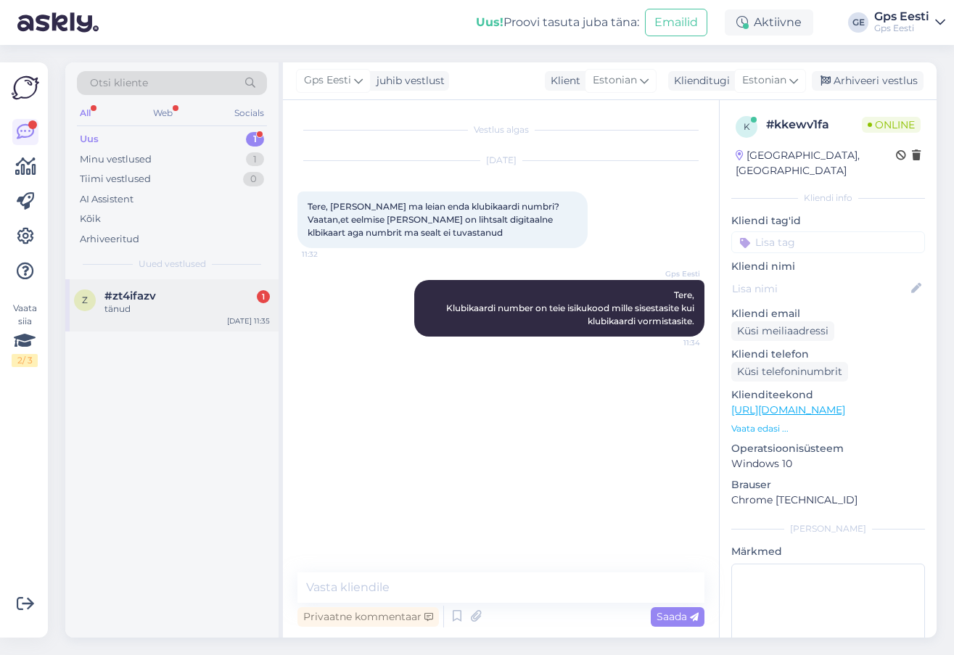
click at [161, 317] on div "z #zt4ifazv 1 tänud Aug 18 11:35" at bounding box center [171, 305] width 213 height 52
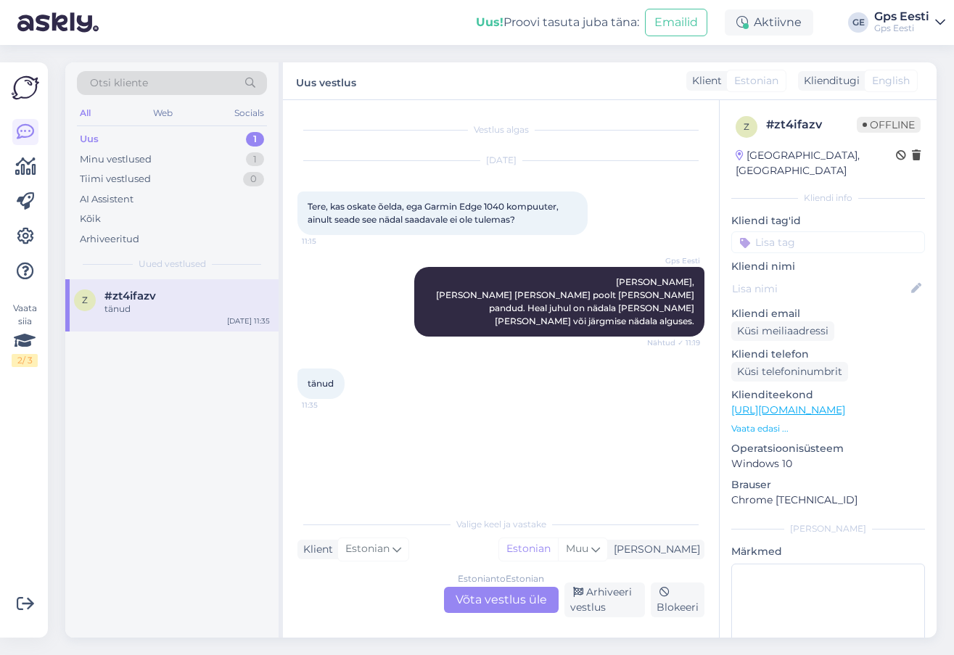
click at [478, 598] on div "Estonian to Estonian Võta vestlus üle" at bounding box center [501, 600] width 115 height 26
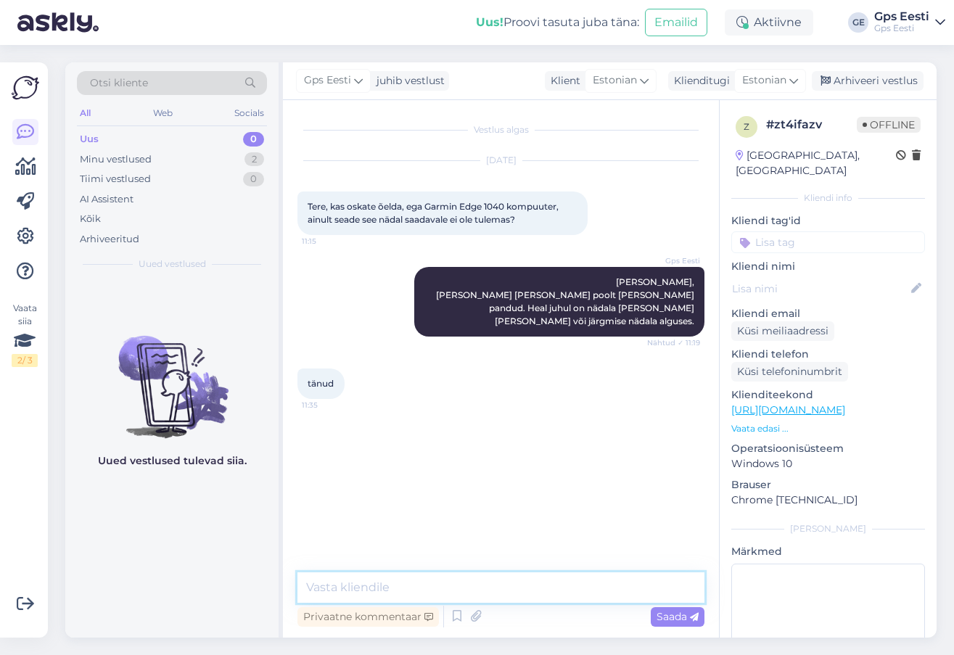
click at [499, 597] on textarea at bounding box center [501, 588] width 407 height 30
type textarea "Kaunist päeva jätku teile!"
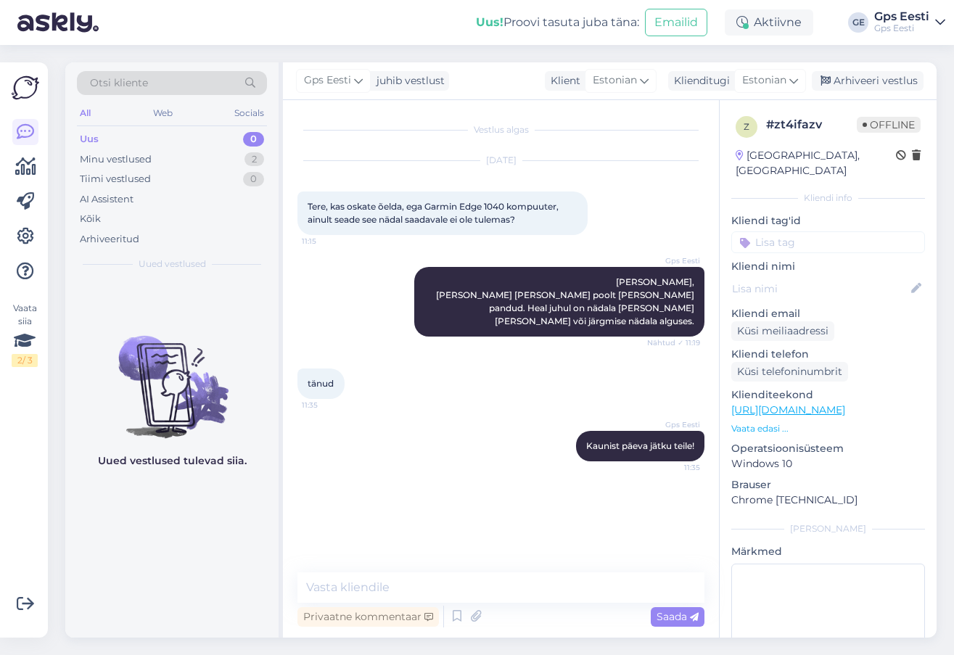
drag, startPoint x: 866, startPoint y: 81, endPoint x: 393, endPoint y: 111, distance: 473.4
click at [865, 81] on div "Arhiveeri vestlus" at bounding box center [868, 81] width 112 height 20
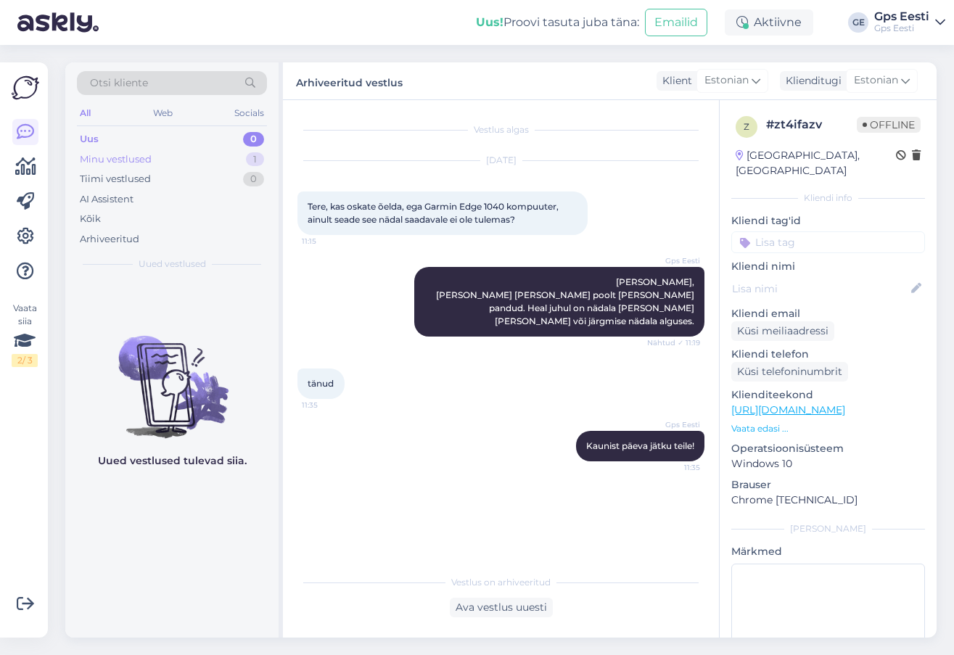
click at [219, 160] on div "Minu vestlused 1" at bounding box center [172, 159] width 190 height 20
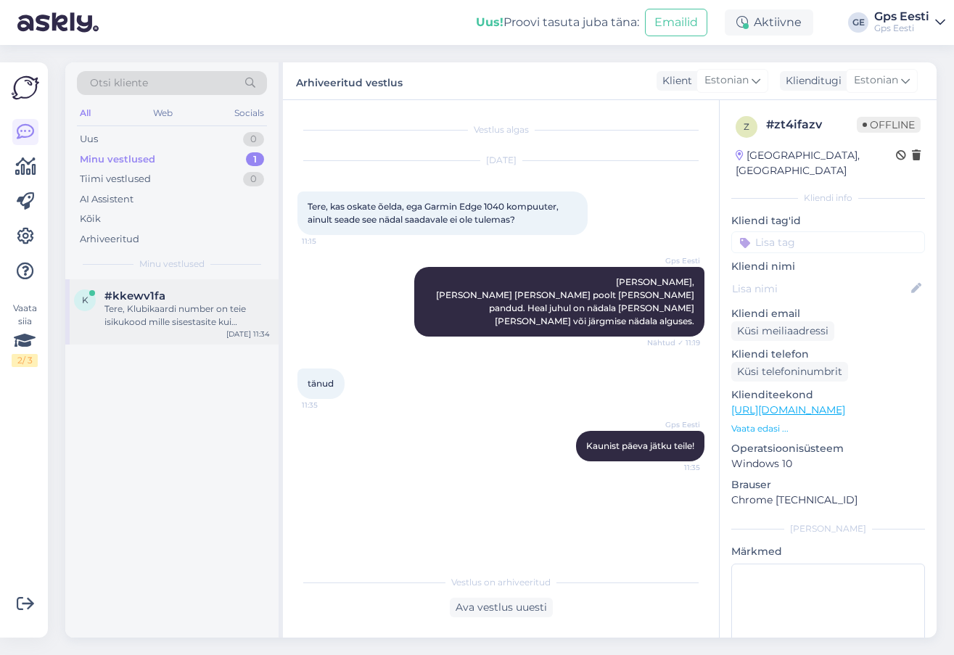
click at [142, 319] on div "Tere, Klubikaardi number on teie isikukood mille sisestasite kui klubikaardi vo…" at bounding box center [187, 316] width 165 height 26
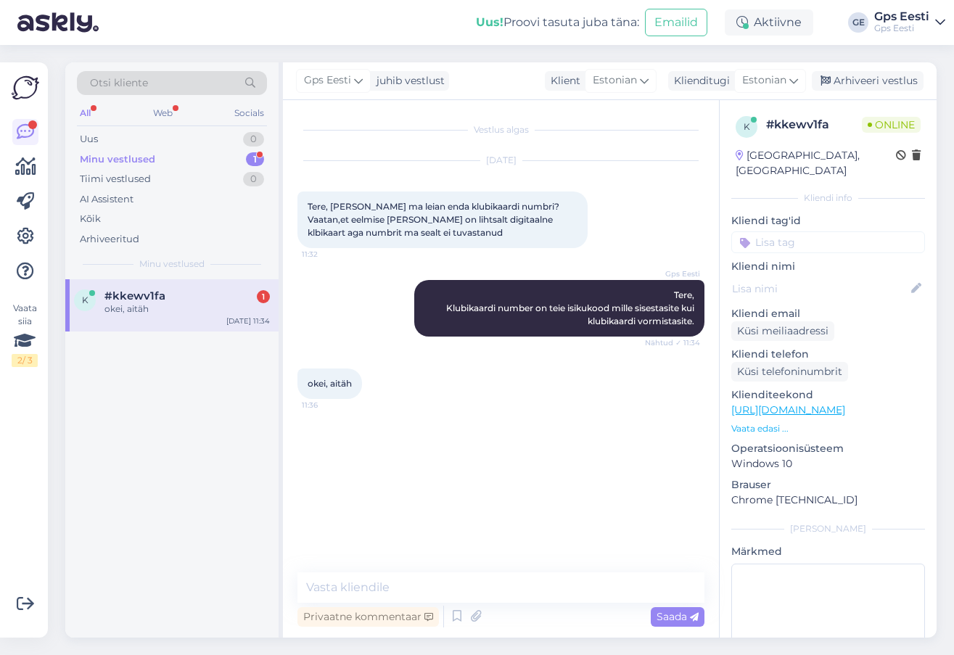
click at [155, 316] on div "k #kkewv1fa 1 okei, aitäh Aug 18 11:34" at bounding box center [171, 305] width 213 height 52
click at [510, 490] on div "Vestlus algas Aug 18 2025 Tere, kust ma leian enda klubikaardi numbri? Vaatan,e…" at bounding box center [508, 337] width 420 height 445
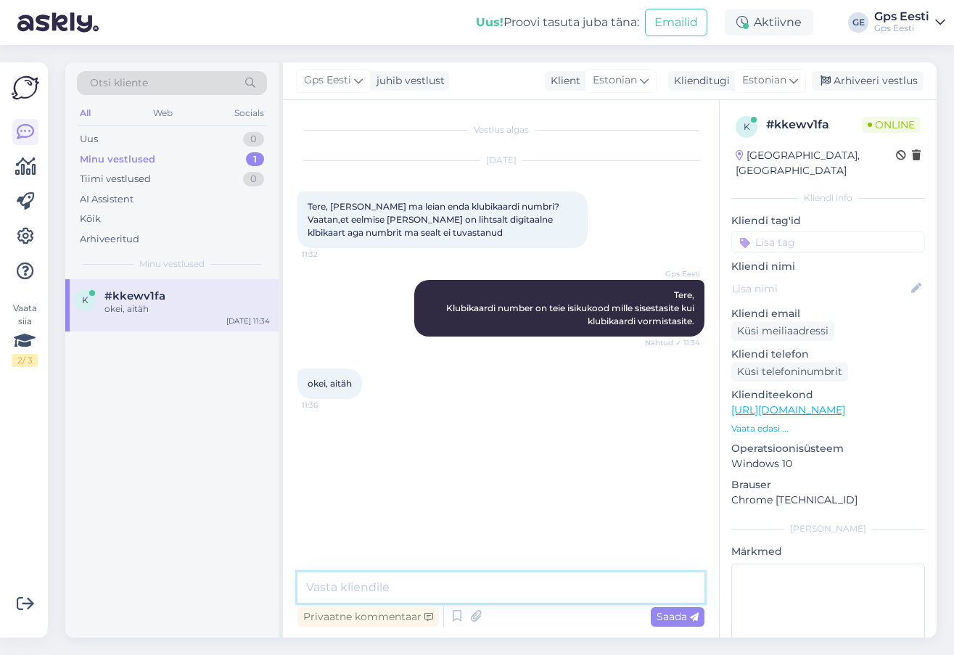
click at [448, 586] on textarea at bounding box center [501, 588] width 407 height 30
type textarea "Kaunist päeva jätku!"
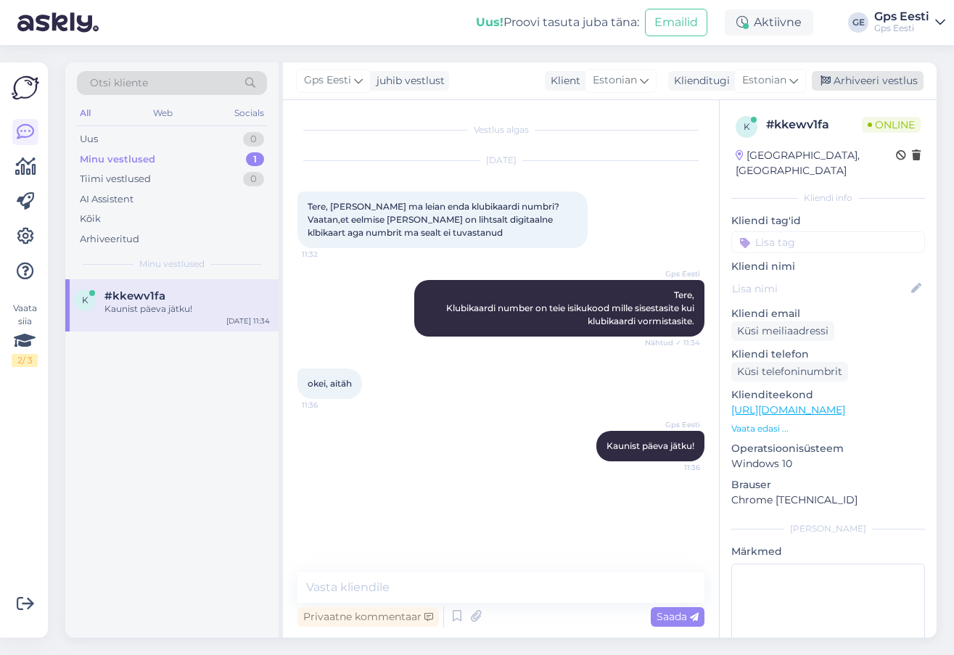
click at [855, 81] on div "Arhiveeri vestlus" at bounding box center [868, 81] width 112 height 20
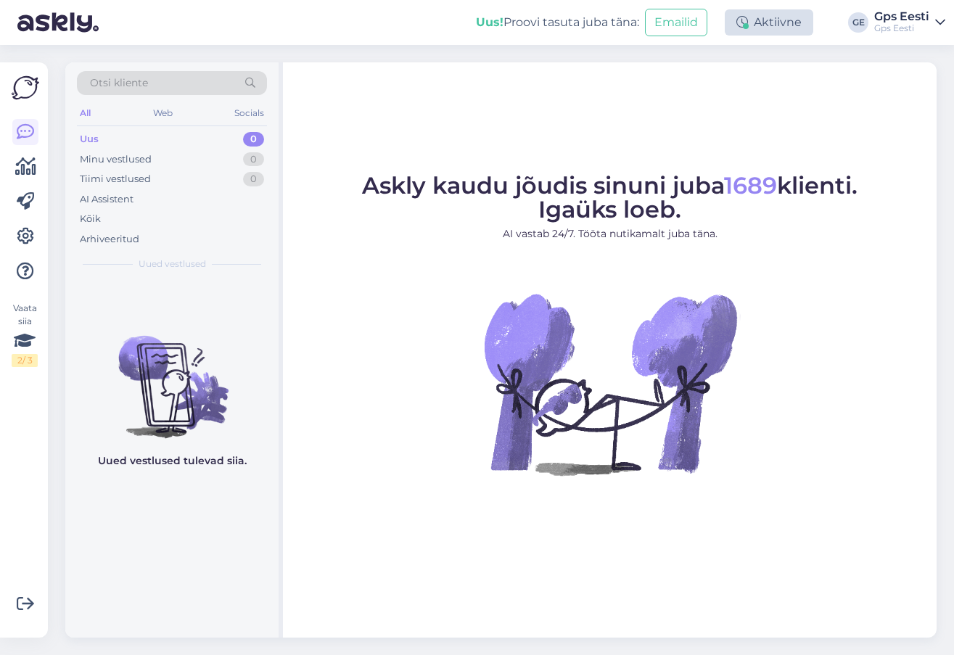
click at [783, 24] on div "Aktiivne" at bounding box center [769, 22] width 89 height 26
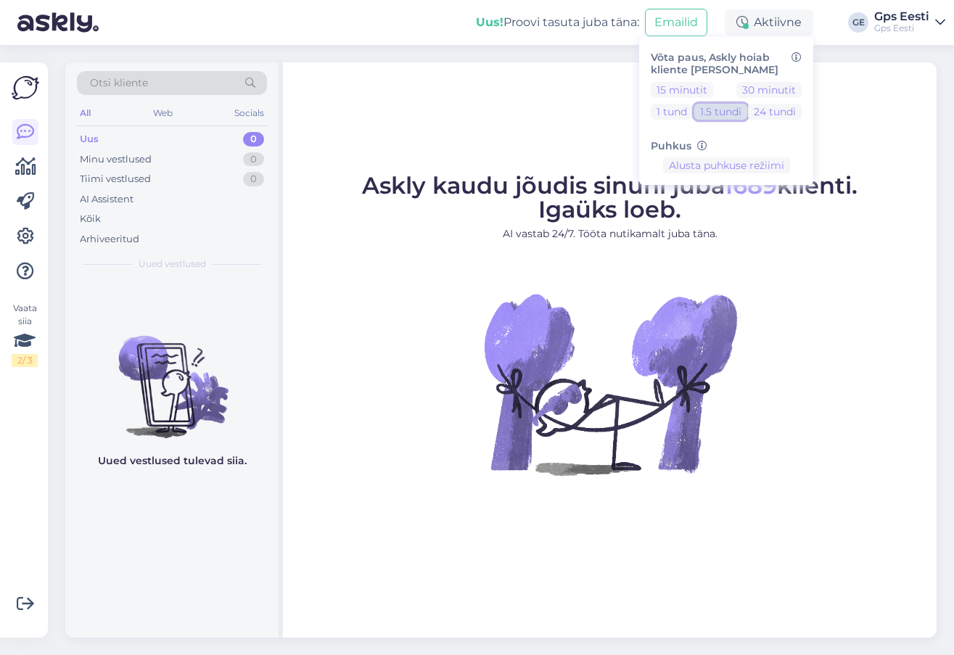
click at [710, 114] on button "1.5 tundi" at bounding box center [720, 112] width 53 height 16
